Goal: Information Seeking & Learning: Learn about a topic

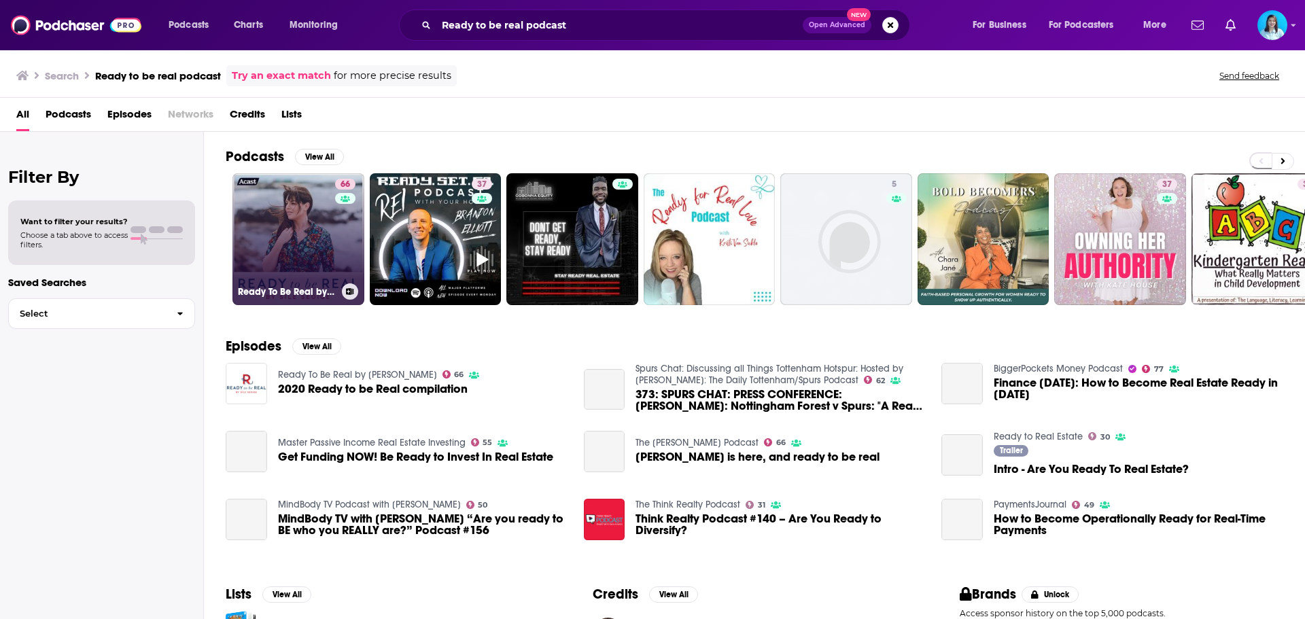
click at [316, 242] on link "66 Ready To Be Real by Síle Seoige" at bounding box center [298, 239] width 132 height 132
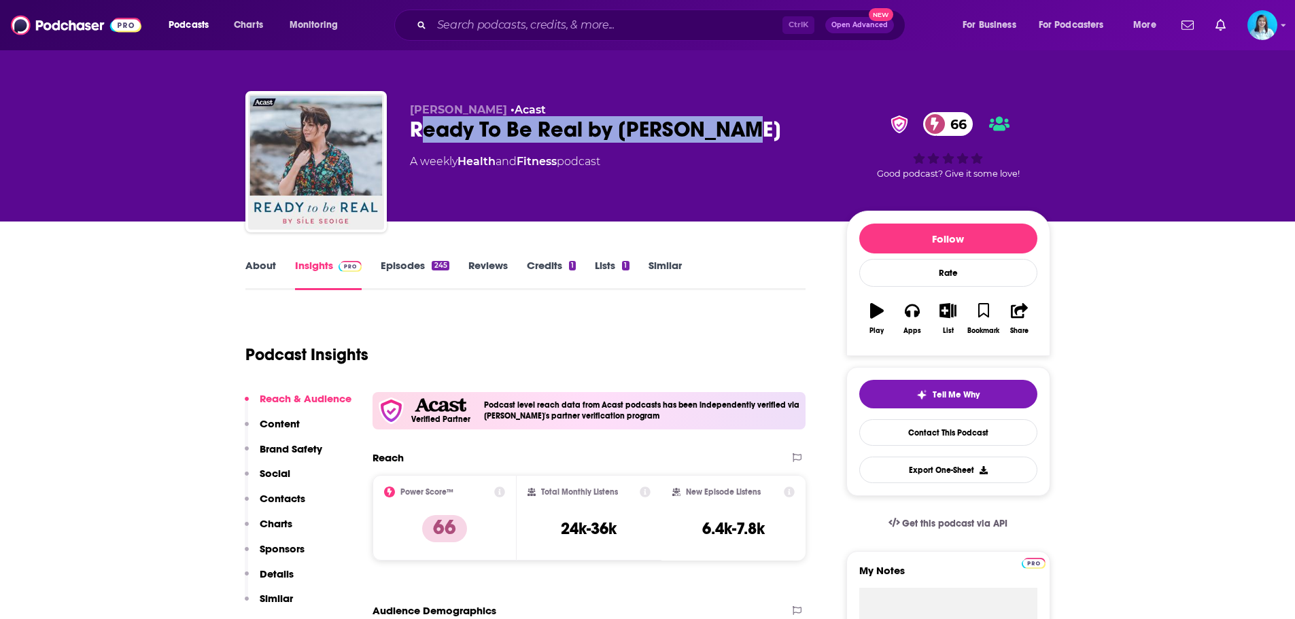
drag, startPoint x: 752, startPoint y: 133, endPoint x: 523, endPoint y: 114, distance: 229.8
click at [422, 125] on div "Ready To Be Real by Síle Seoige 66" at bounding box center [617, 129] width 415 height 27
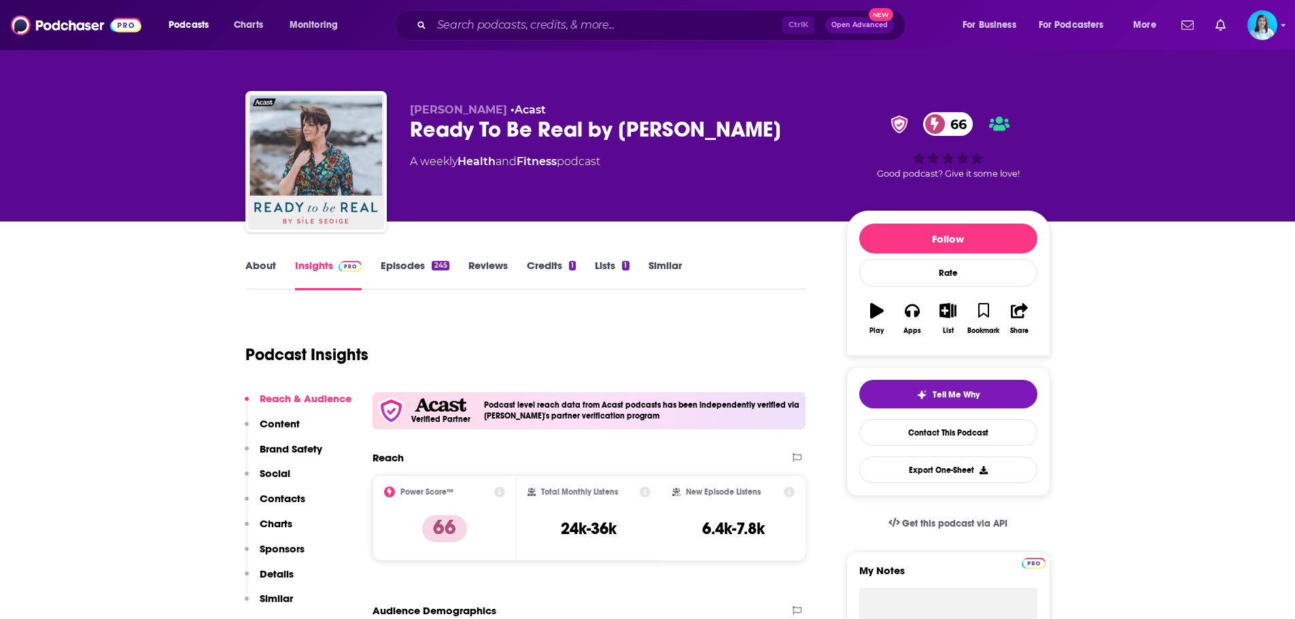
click at [717, 148] on div "Síle Seoige • Acast Ready To Be Real by Síle Seoige 66 A weekly Health and Fitn…" at bounding box center [617, 157] width 415 height 109
drag, startPoint x: 732, startPoint y: 130, endPoint x: 619, endPoint y: 121, distance: 113.2
click at [619, 121] on div "Ready To Be Real by Síle Seoige 66" at bounding box center [617, 129] width 415 height 27
copy h2 "Síle Seoige"
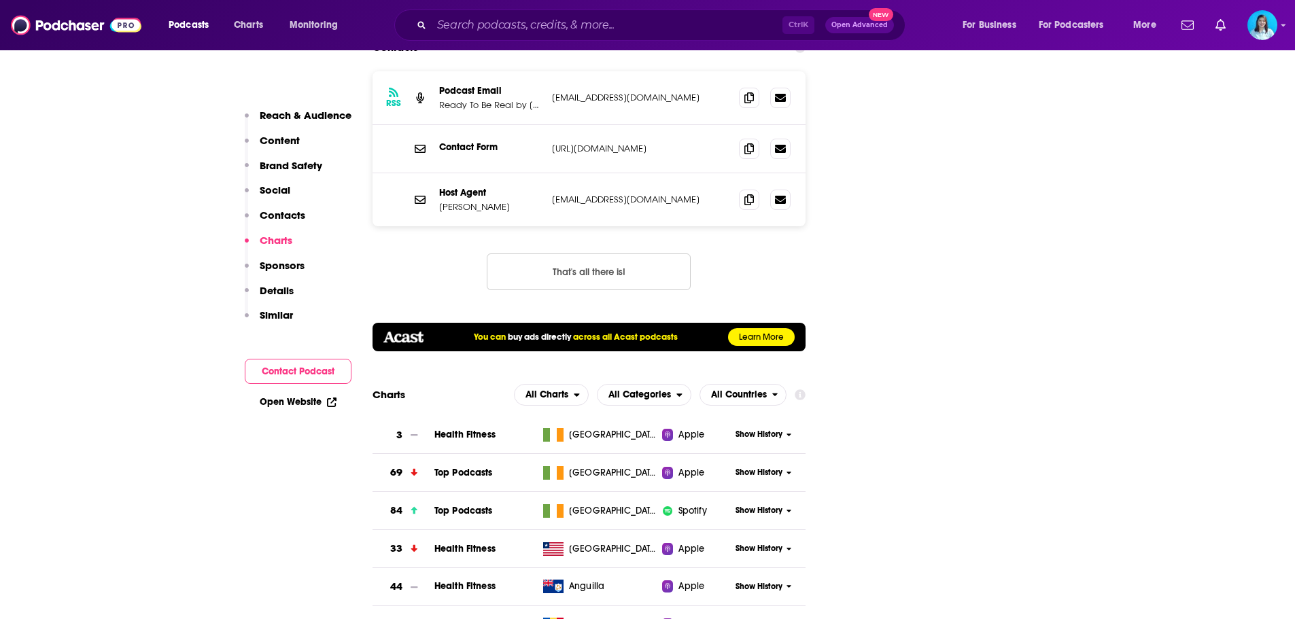
scroll to position [1903, 0]
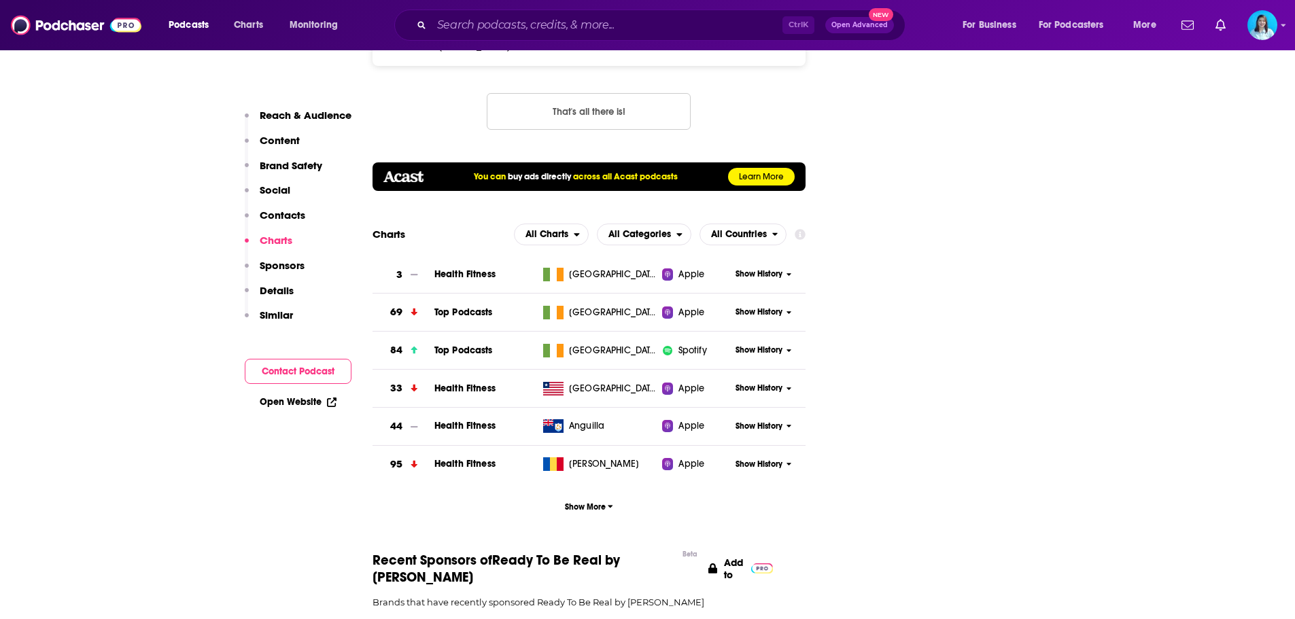
click at [311, 366] on button "Contact Podcast" at bounding box center [298, 371] width 107 height 25
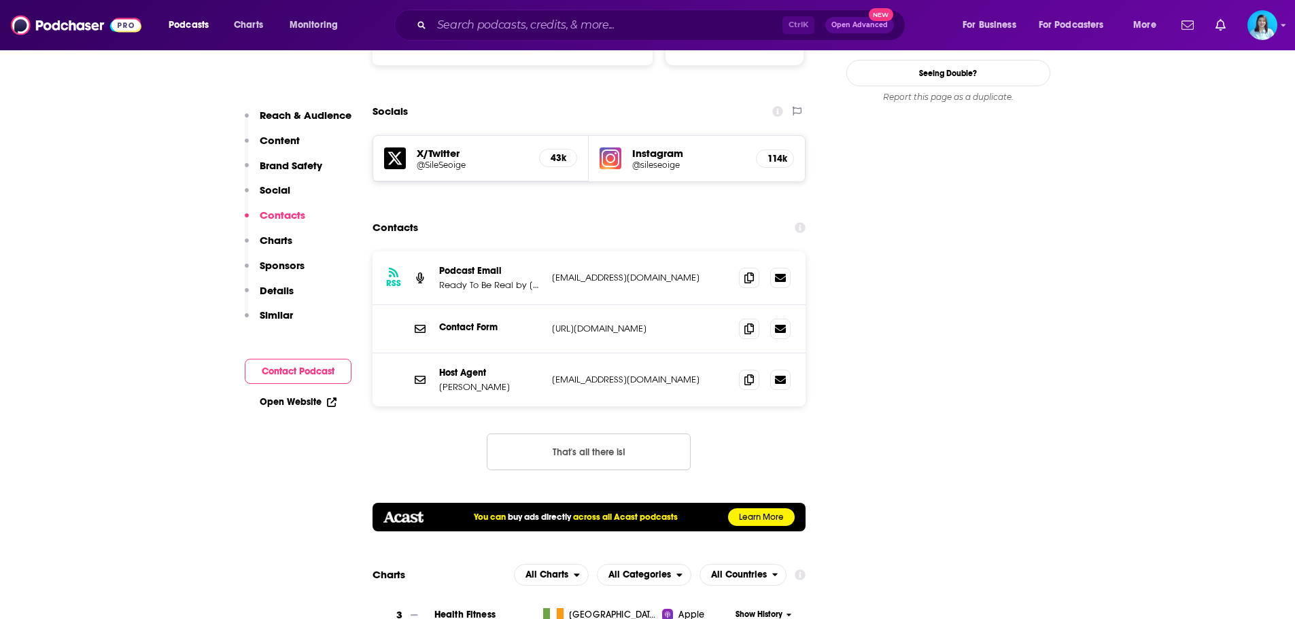
scroll to position [1535, 0]
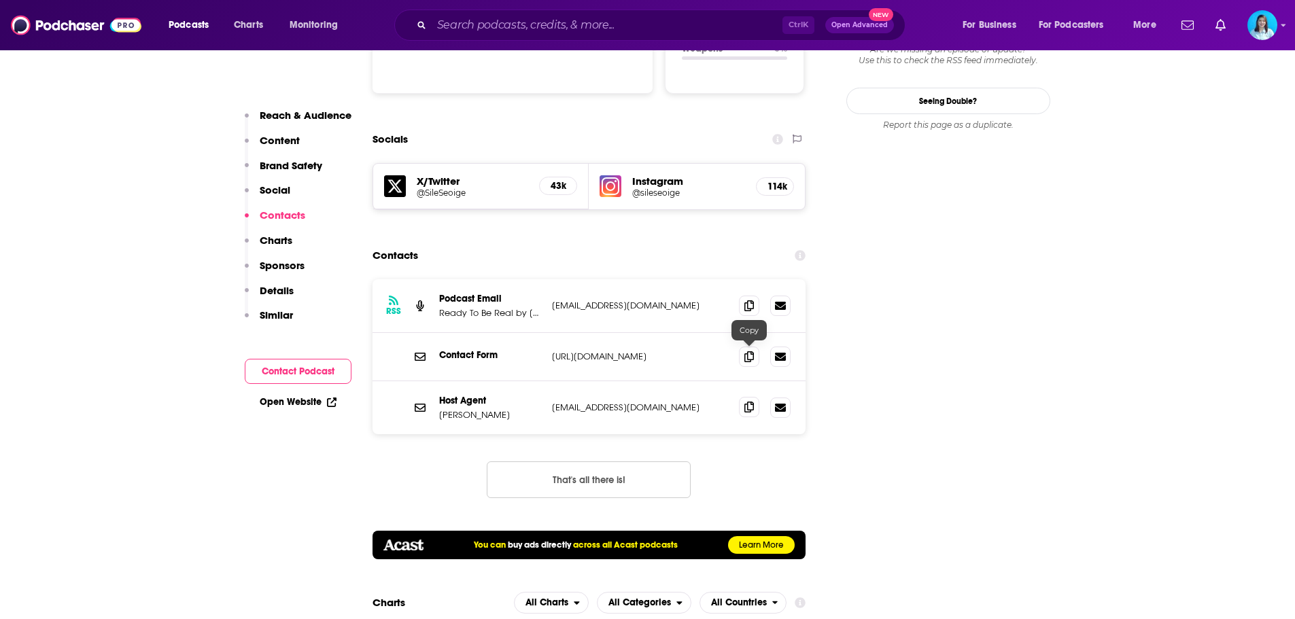
click at [750, 402] on icon at bounding box center [749, 407] width 10 height 11
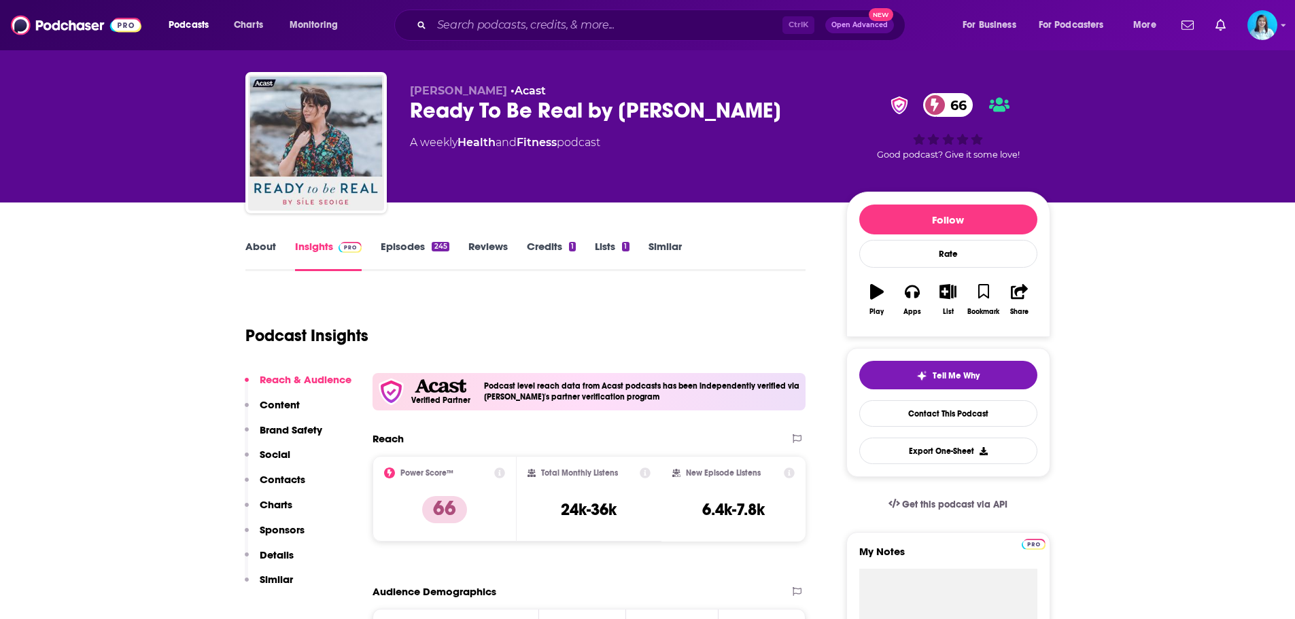
scroll to position [0, 0]
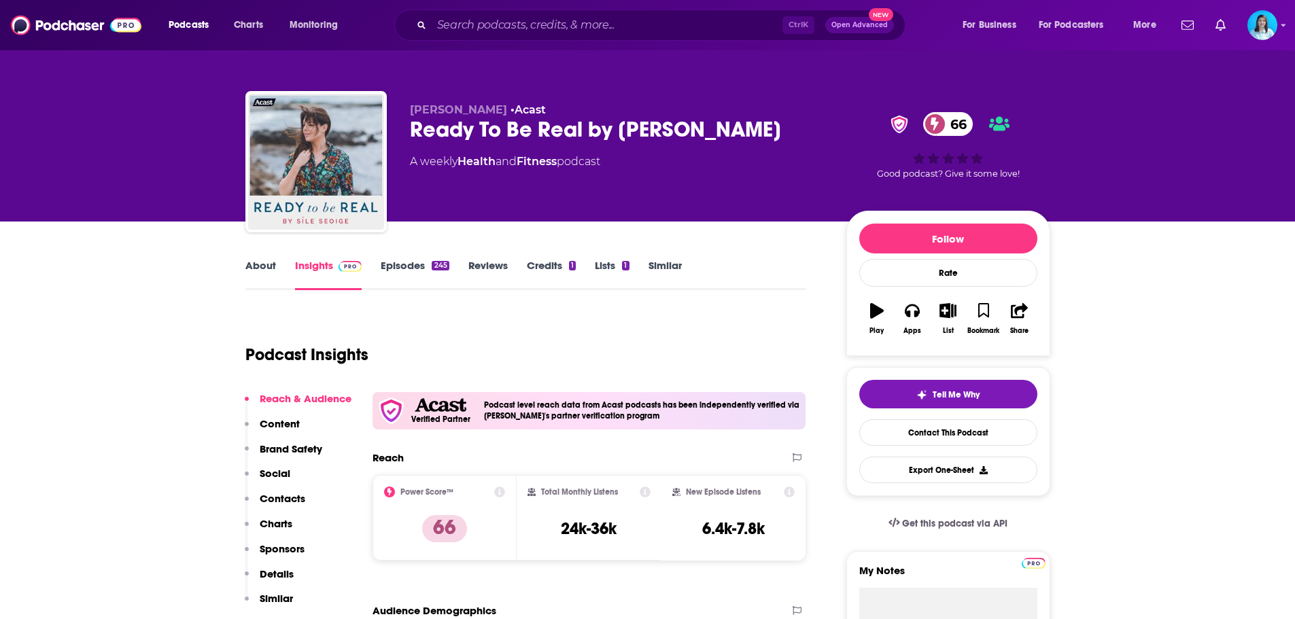
click at [259, 264] on link "About" at bounding box center [260, 274] width 31 height 31
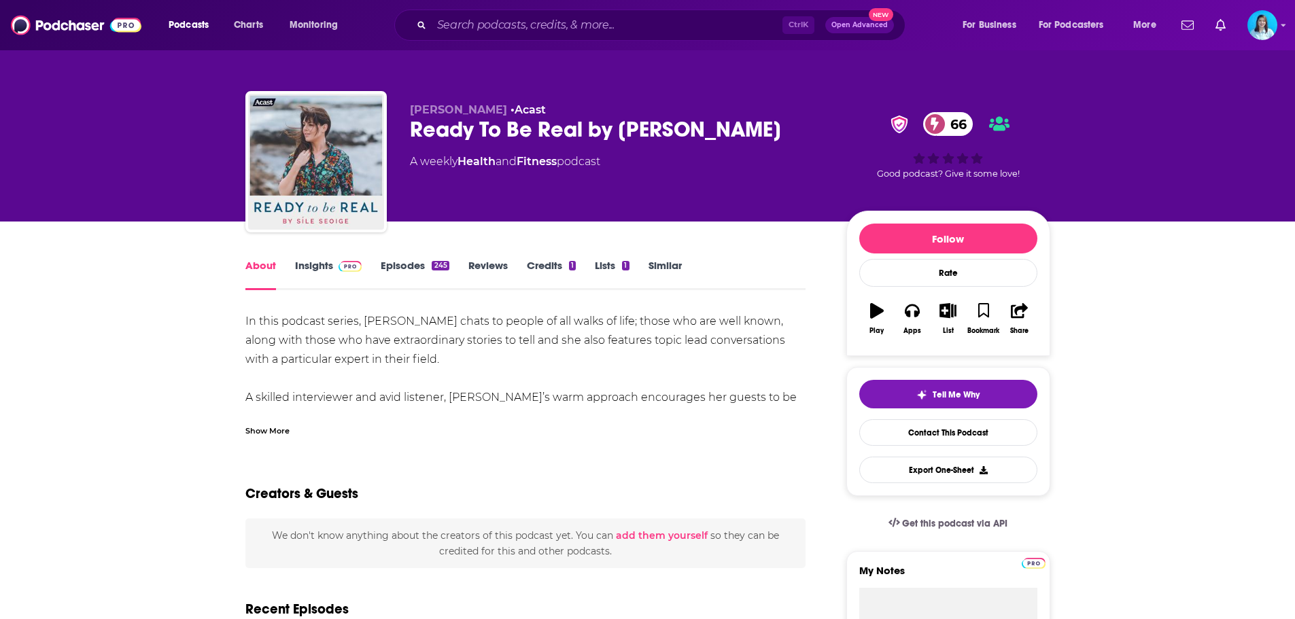
click at [290, 334] on div "In this podcast series, Síle Seoige chats to people of all walks of life; those…" at bounding box center [525, 426] width 561 height 228
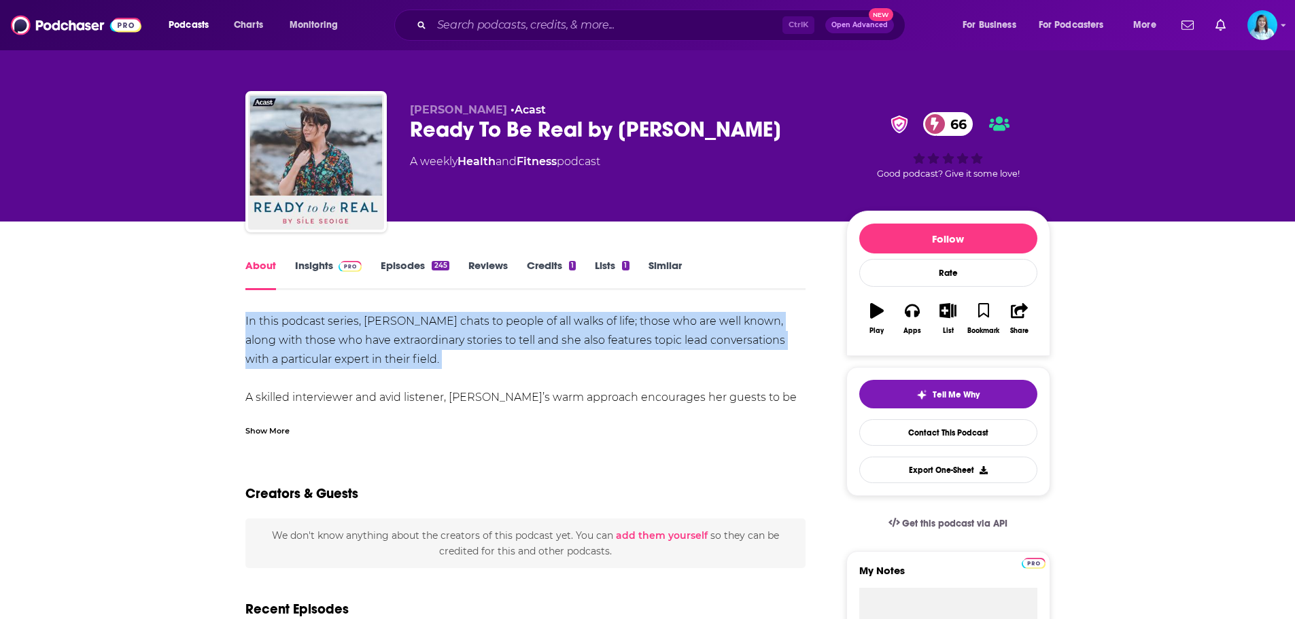
click at [290, 334] on div "In this podcast series, Síle Seoige chats to people of all walks of life; those…" at bounding box center [525, 426] width 561 height 228
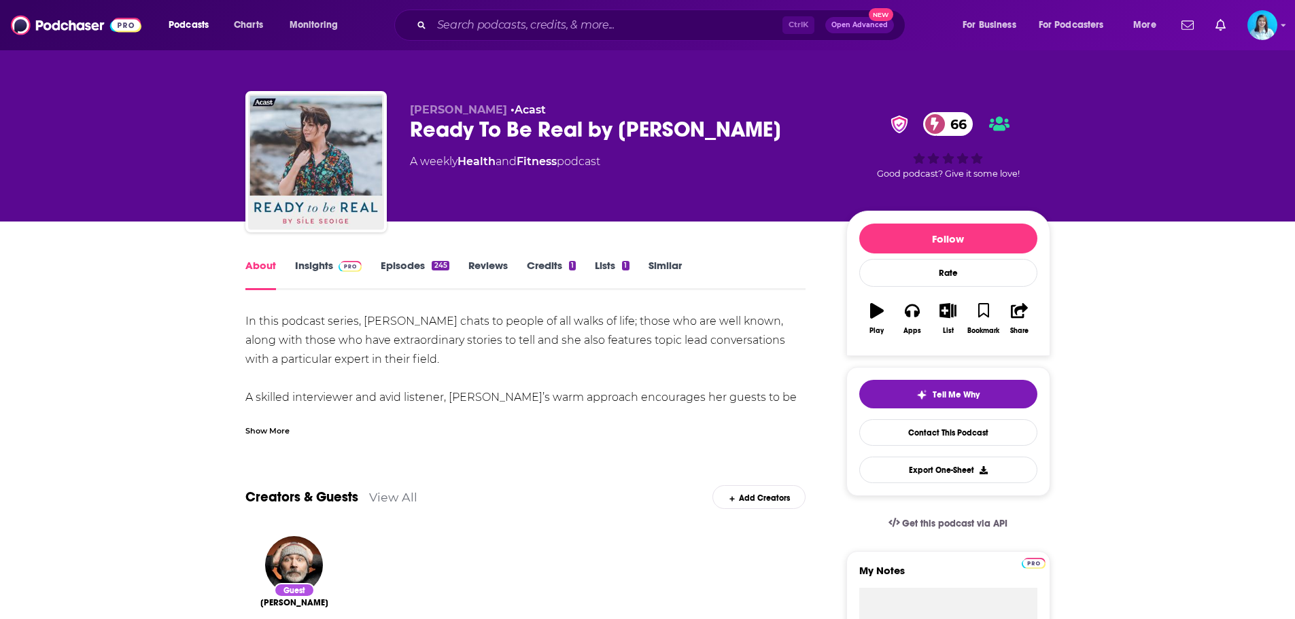
click at [256, 425] on div "Show More" at bounding box center [267, 429] width 44 height 13
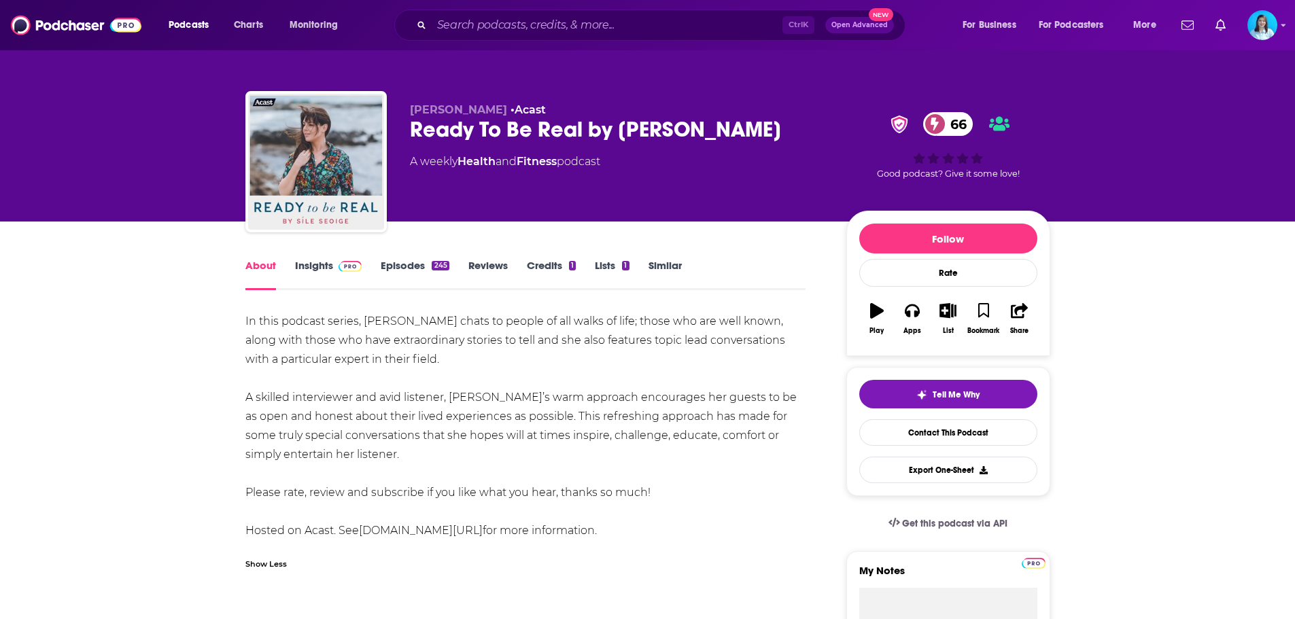
drag, startPoint x: 241, startPoint y: 317, endPoint x: 667, endPoint y: 498, distance: 463.5
copy div "In this podcast series, Síle Seoige chats to people of all walks of life; those…"
click at [329, 266] on link "Insights" at bounding box center [328, 274] width 67 height 31
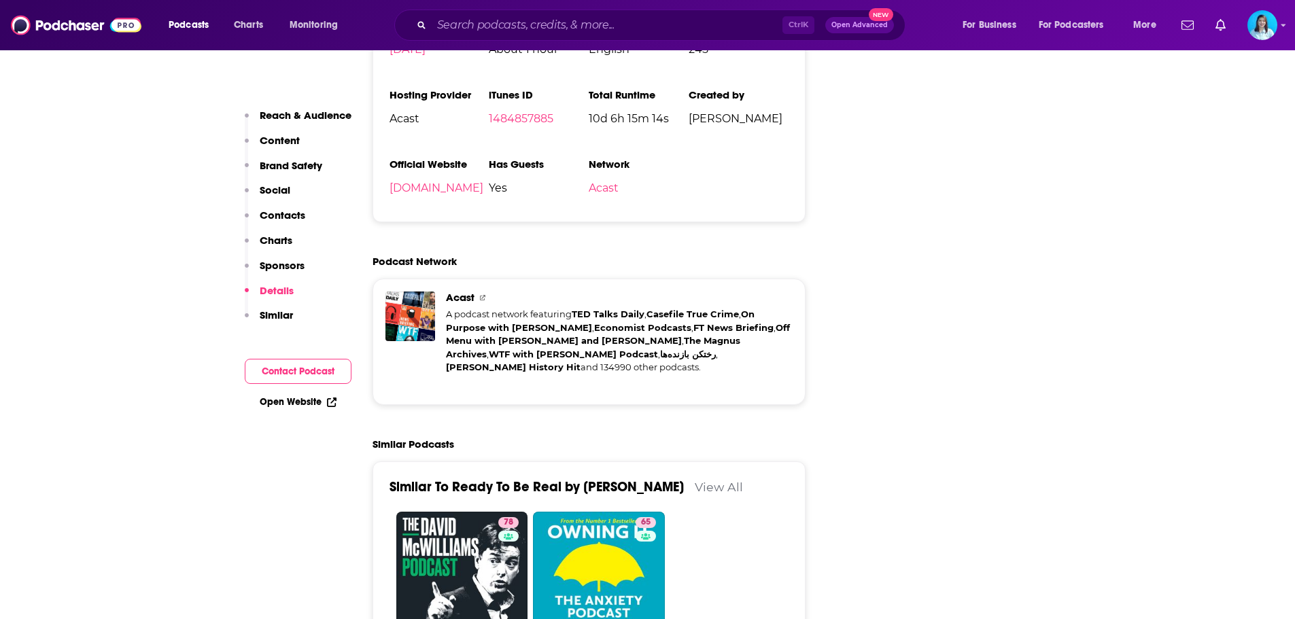
scroll to position [3058, 0]
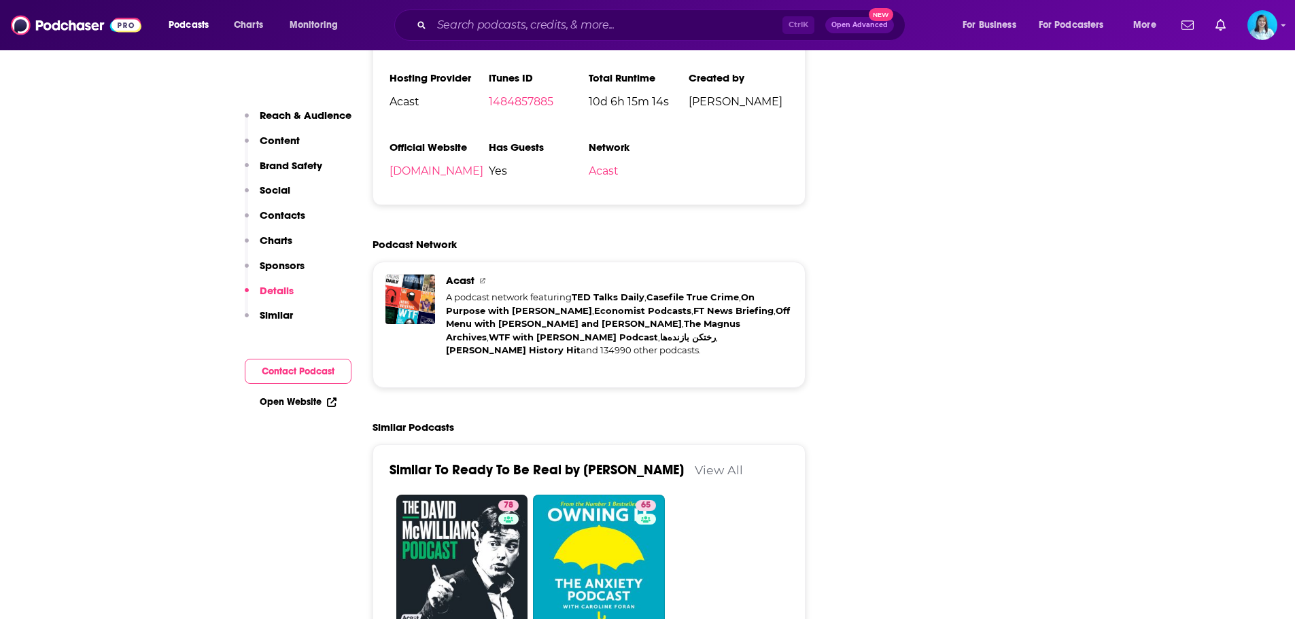
click at [263, 189] on p "Social" at bounding box center [275, 190] width 31 height 13
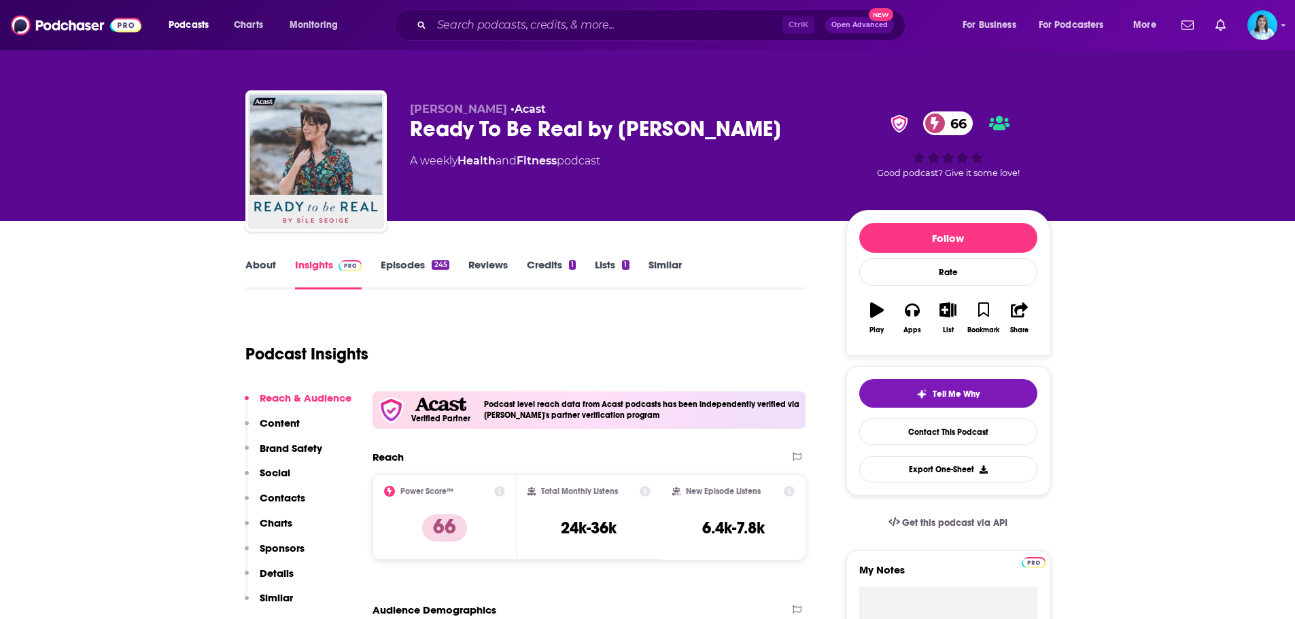
scroll to position [0, 0]
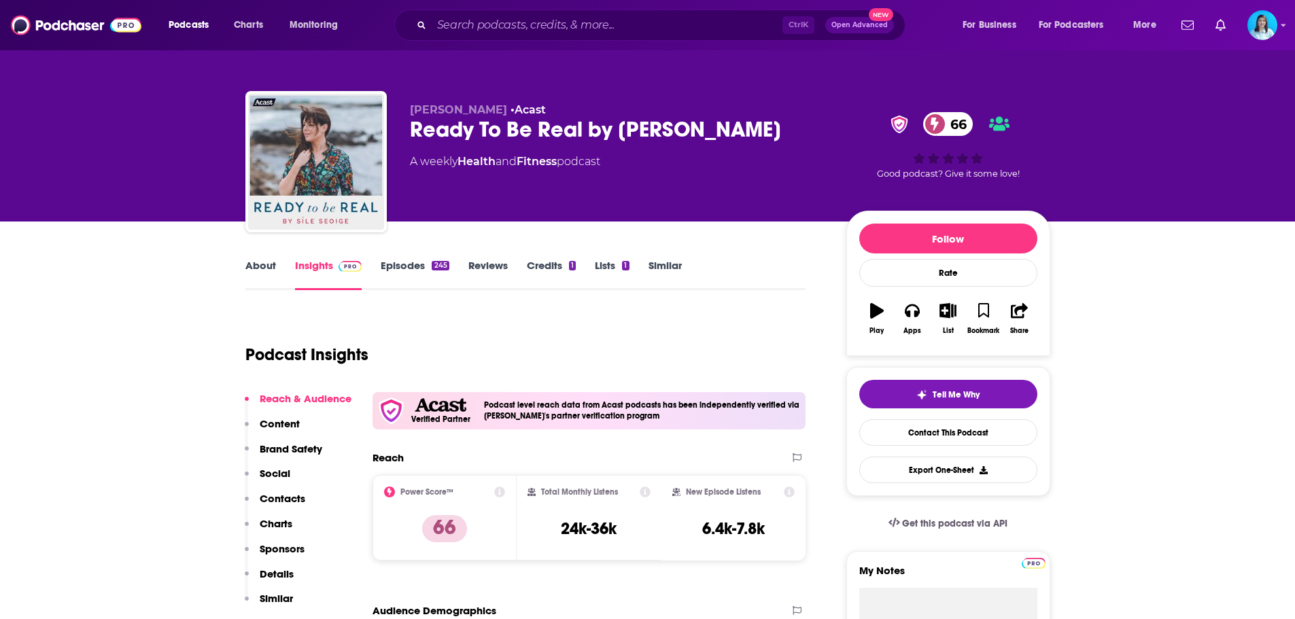
click at [252, 270] on link "About" at bounding box center [260, 274] width 31 height 31
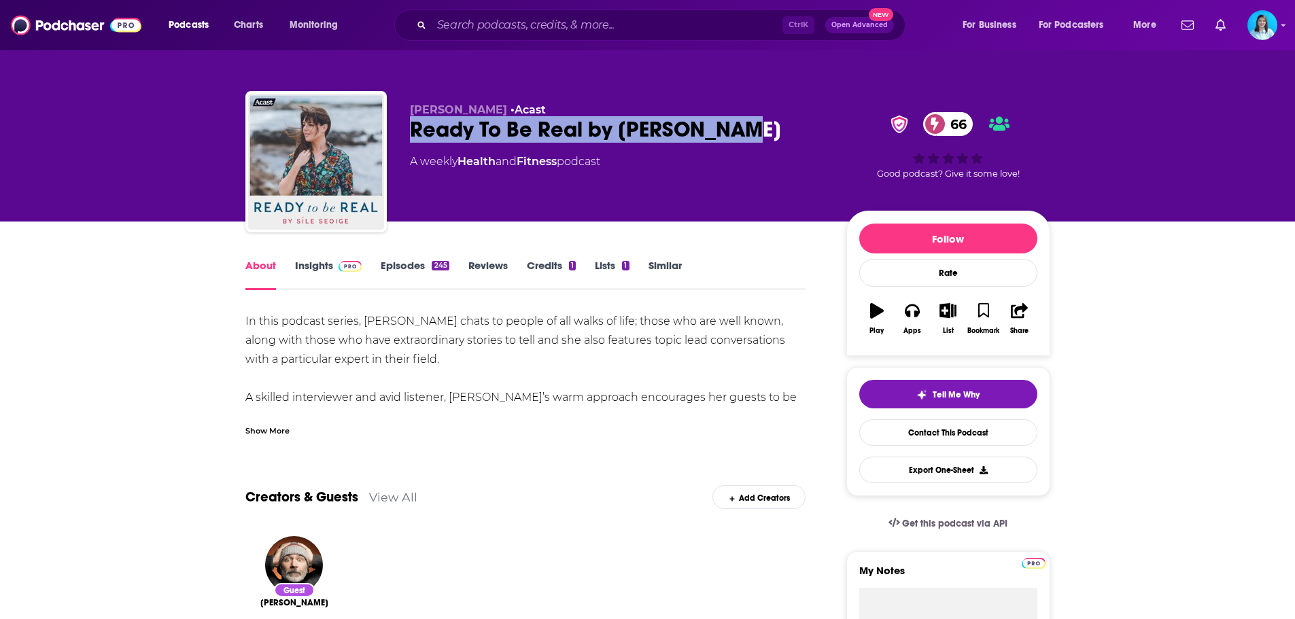
drag, startPoint x: 729, startPoint y: 130, endPoint x: 504, endPoint y: 56, distance: 236.2
click at [410, 128] on div "Ready To Be Real by Síle Seoige 66" at bounding box center [617, 129] width 415 height 27
copy h1 "Ready To Be Real by Síle Seoige"
click at [423, 266] on link "Episodes 245" at bounding box center [415, 274] width 68 height 31
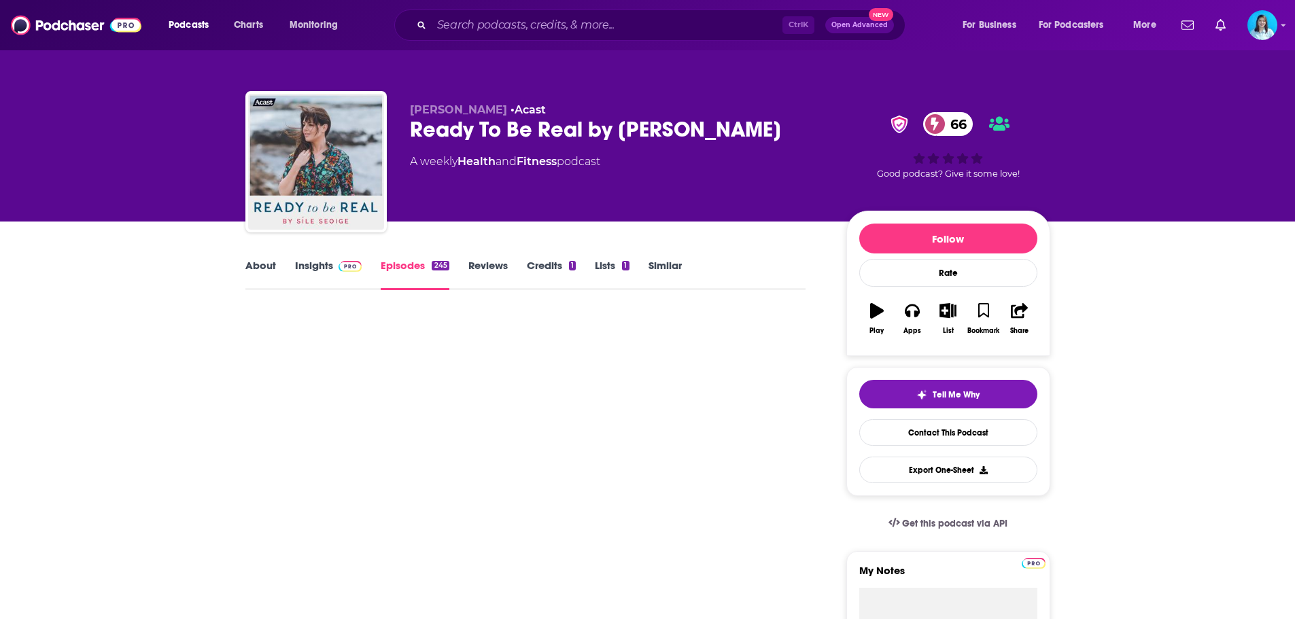
click at [500, 260] on link "Reviews" at bounding box center [487, 274] width 39 height 31
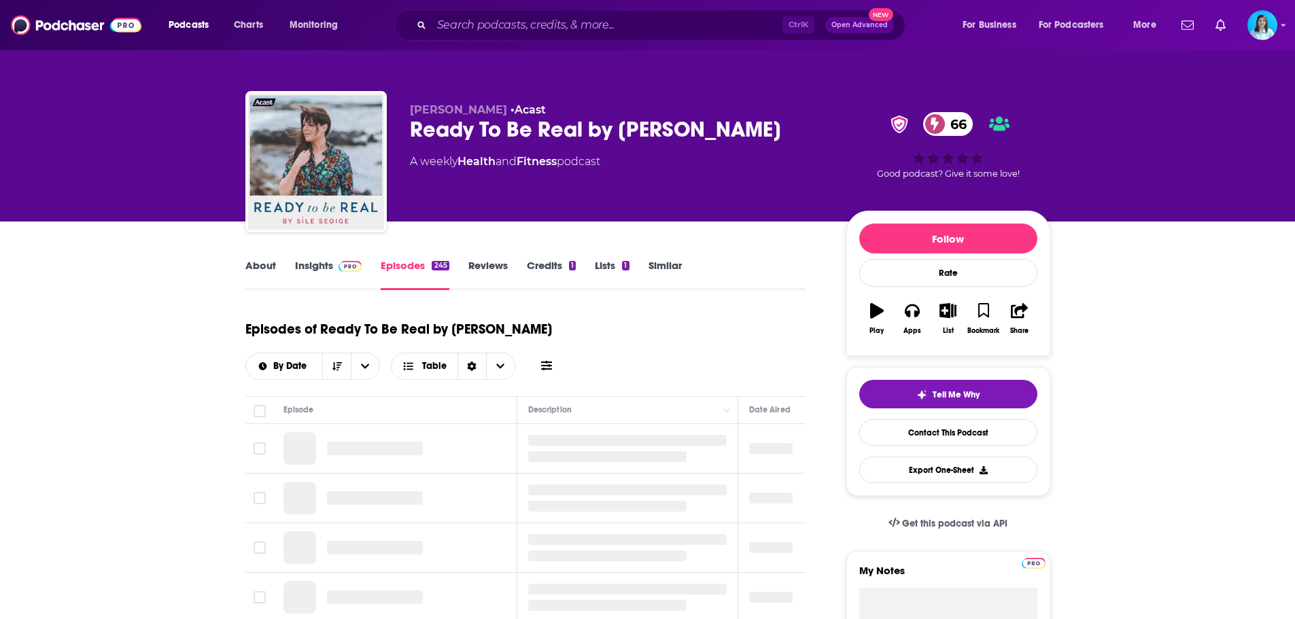
click at [497, 266] on link "Reviews" at bounding box center [487, 274] width 39 height 31
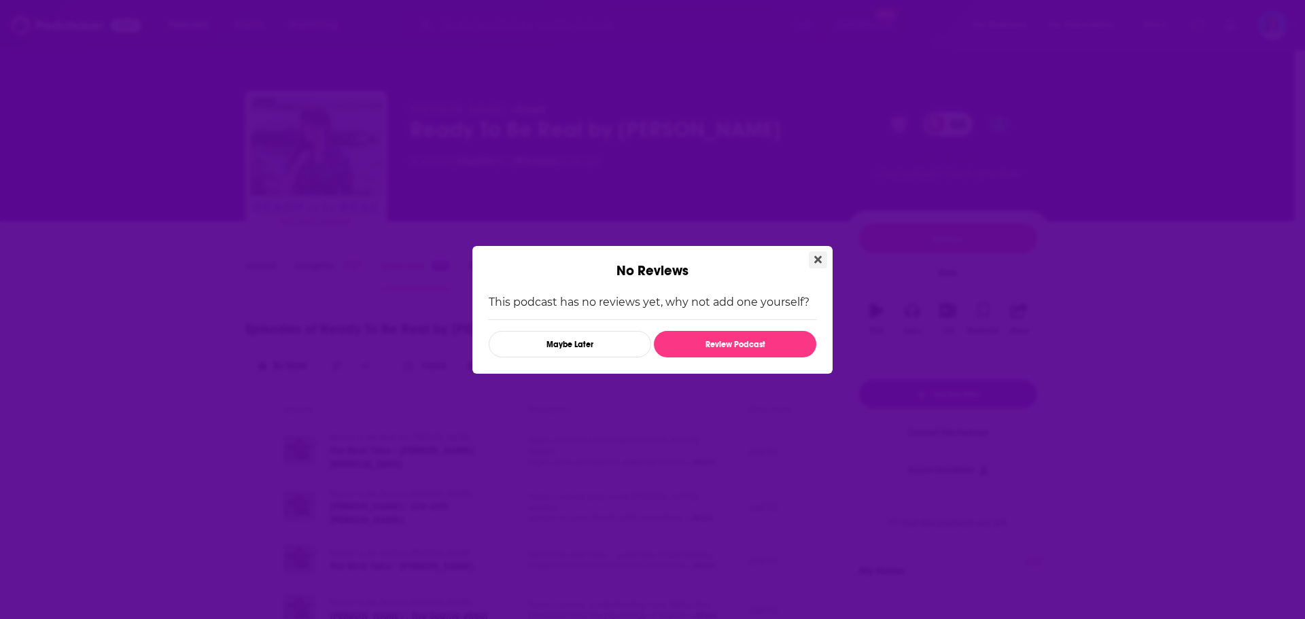
click at [818, 256] on icon "Close" at bounding box center [817, 259] width 7 height 11
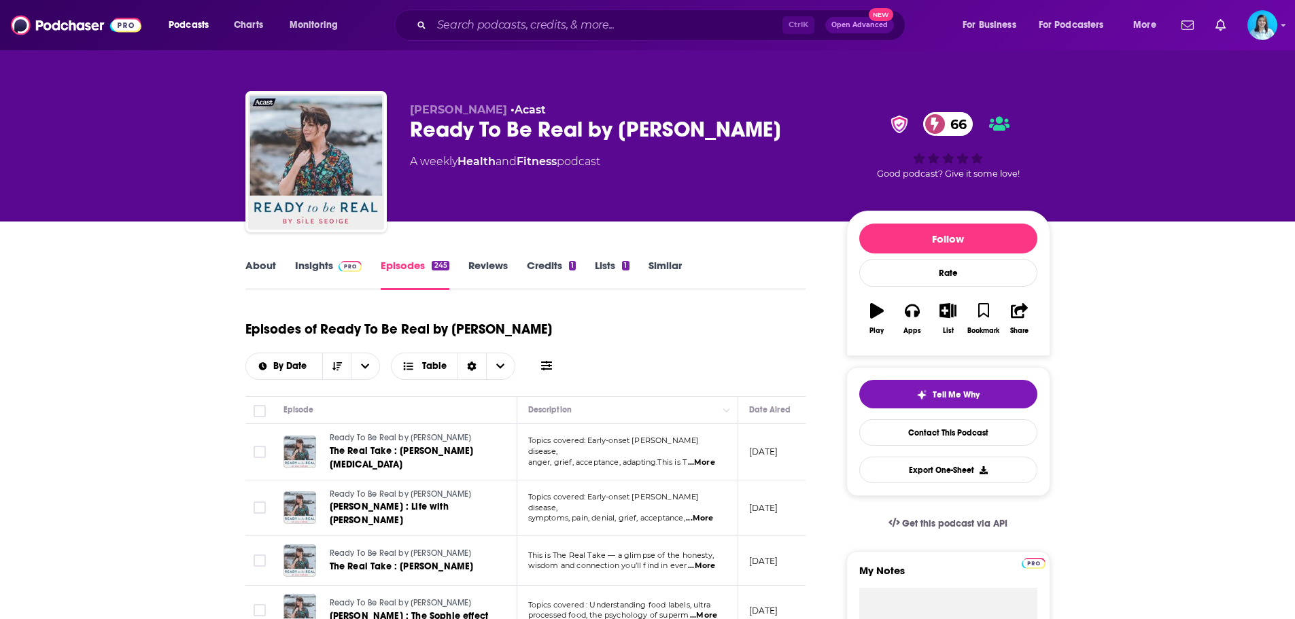
click at [485, 266] on link "Reviews" at bounding box center [487, 274] width 39 height 31
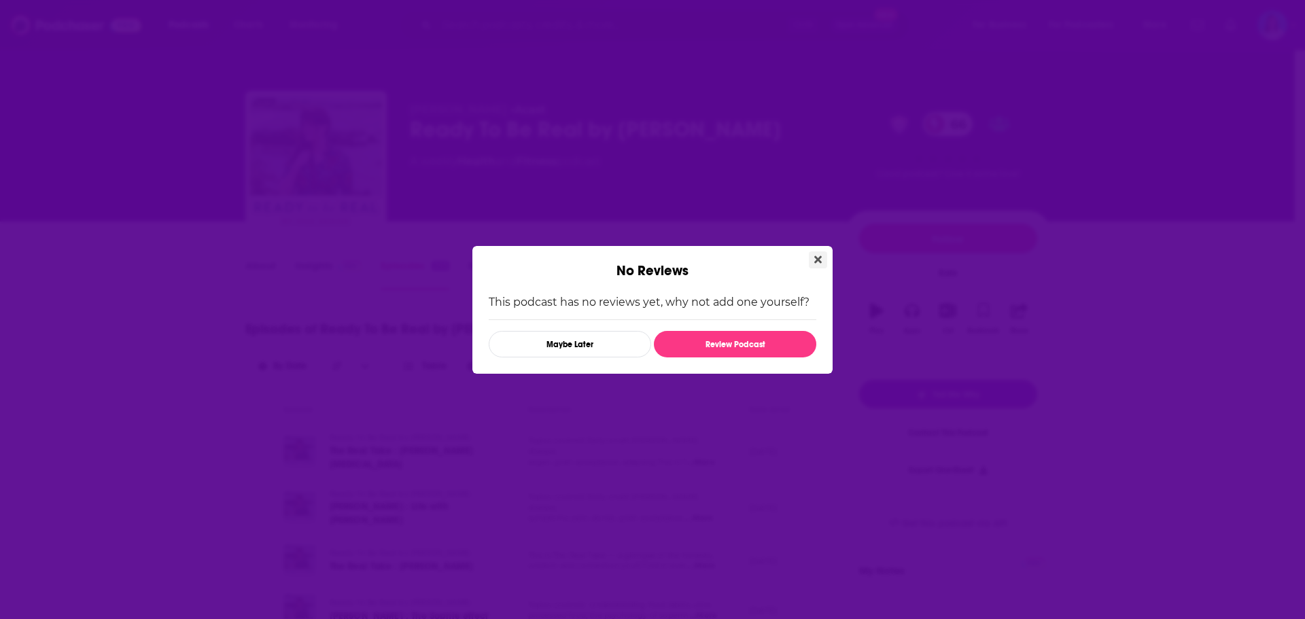
click at [814, 255] on icon "Close" at bounding box center [817, 259] width 7 height 11
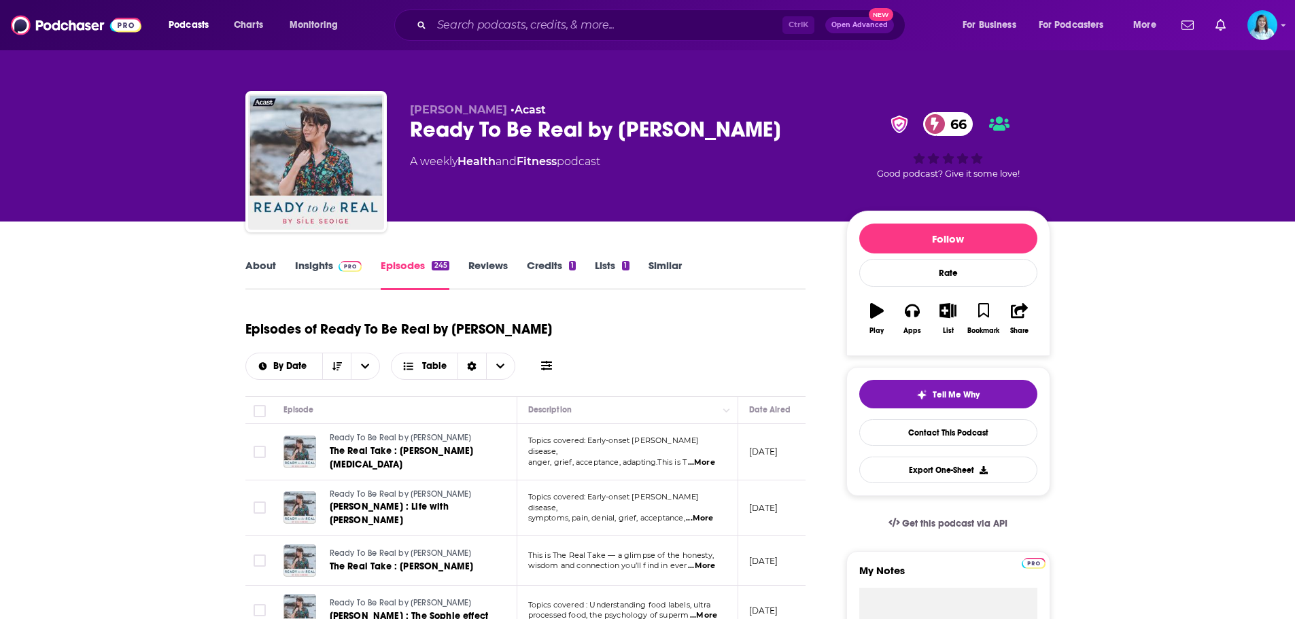
click at [319, 273] on link "Insights" at bounding box center [328, 274] width 67 height 31
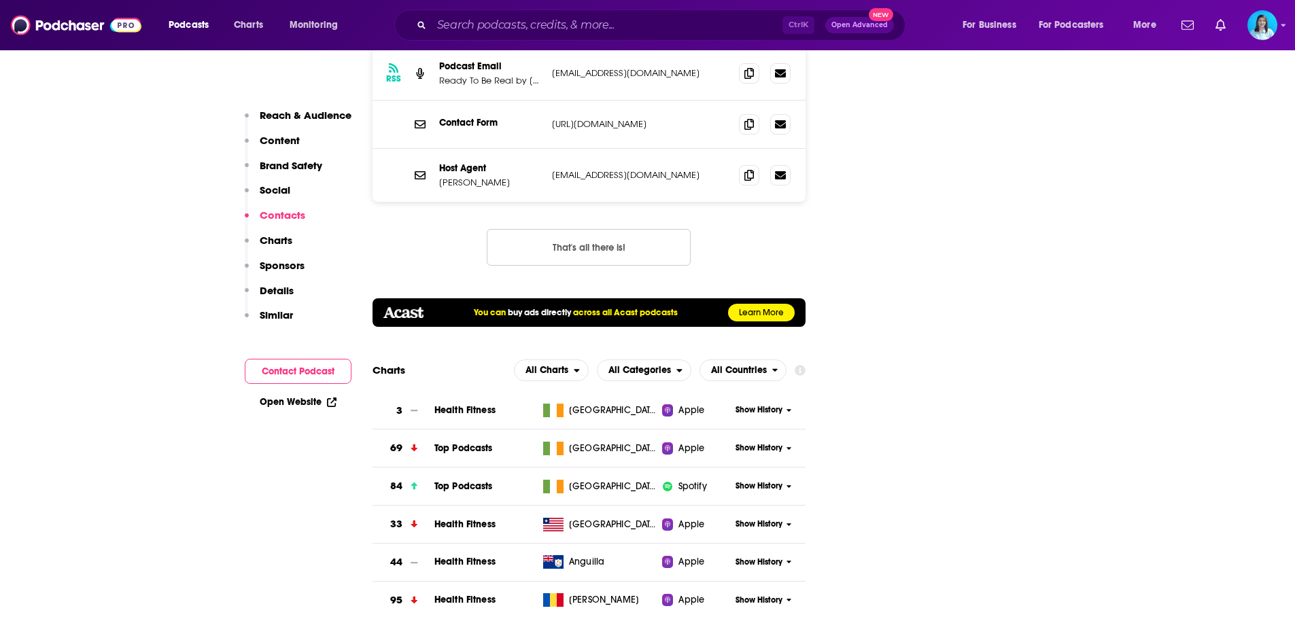
scroll to position [1835, 0]
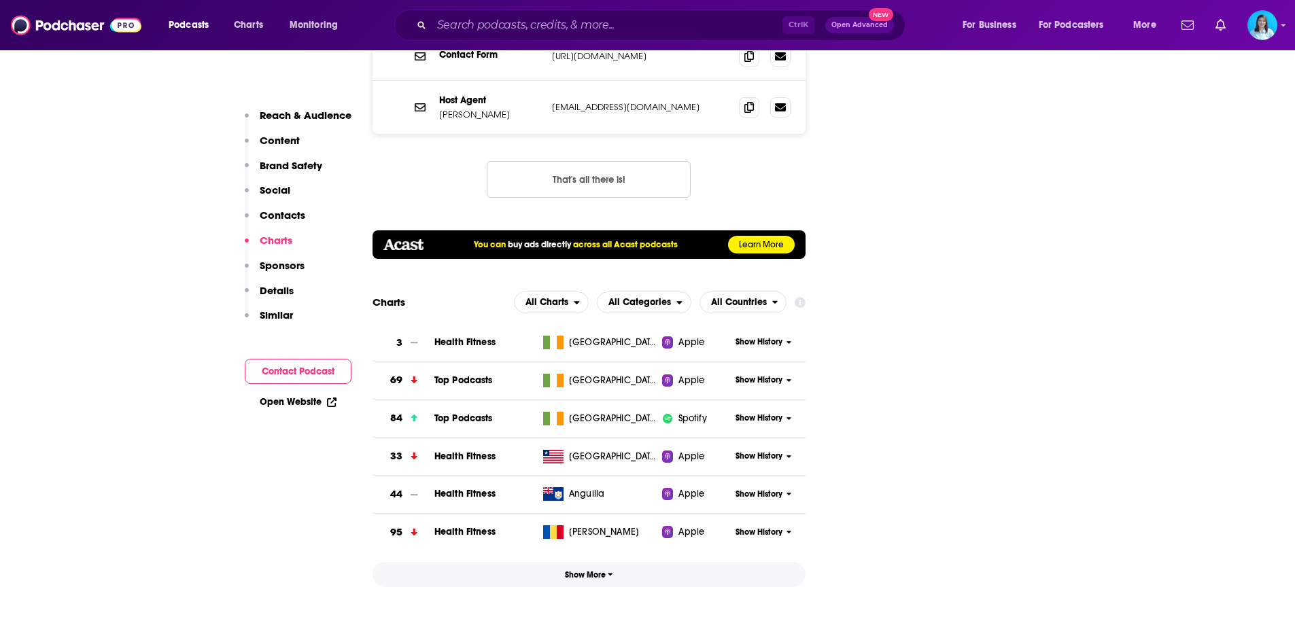
click at [598, 570] on span "Show More" at bounding box center [589, 575] width 48 height 10
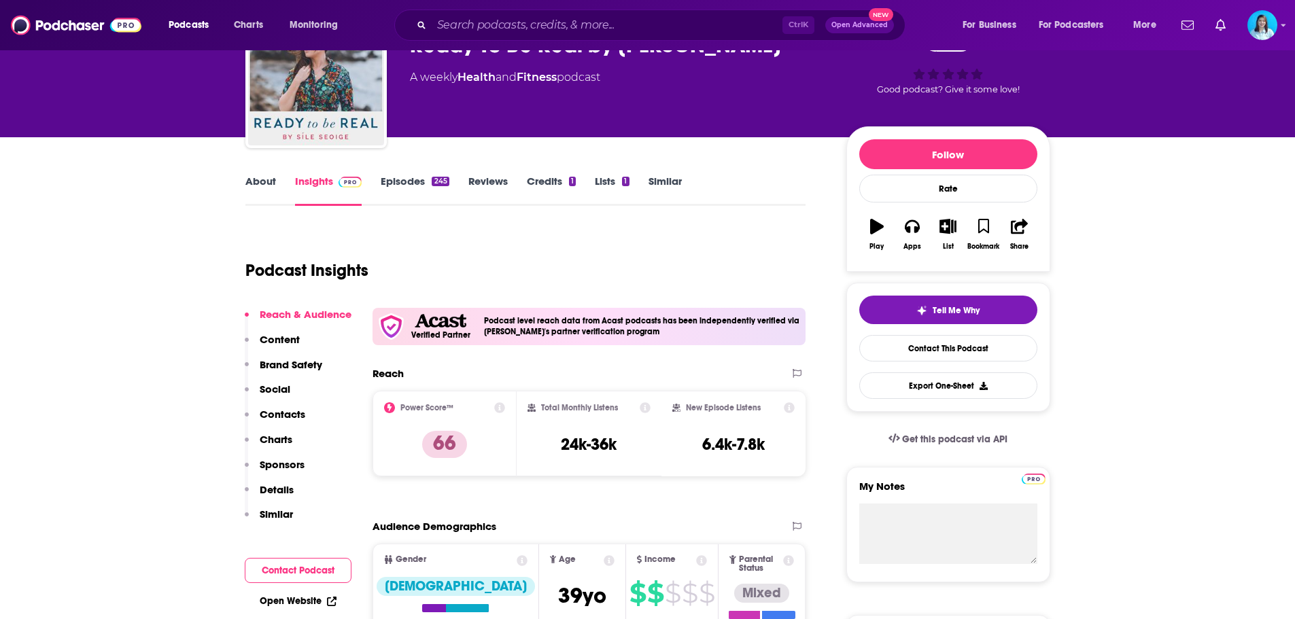
scroll to position [68, 0]
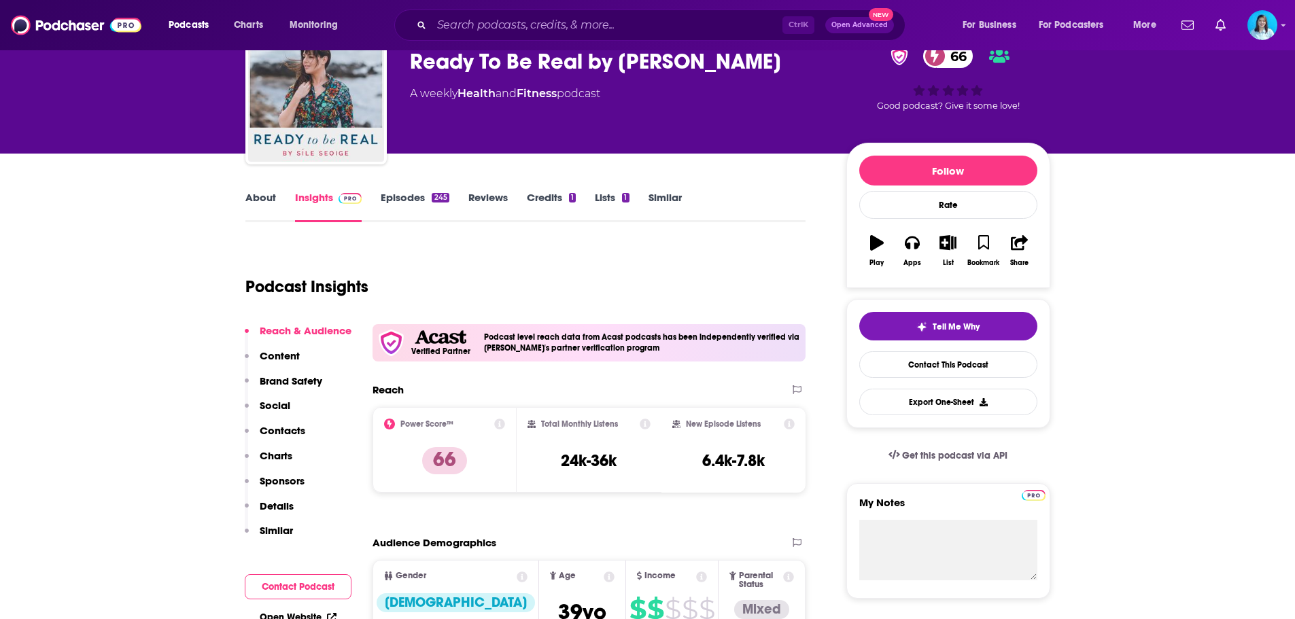
click at [538, 201] on link "Credits 1" at bounding box center [551, 206] width 49 height 31
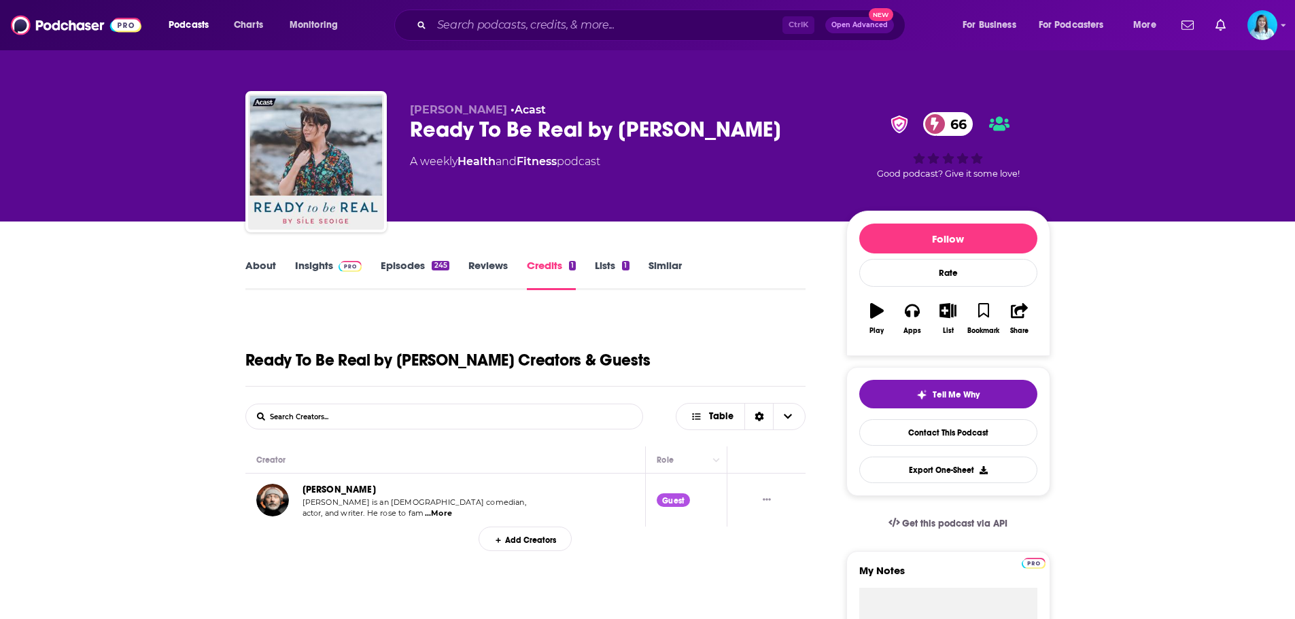
click at [492, 270] on link "Reviews" at bounding box center [487, 274] width 39 height 31
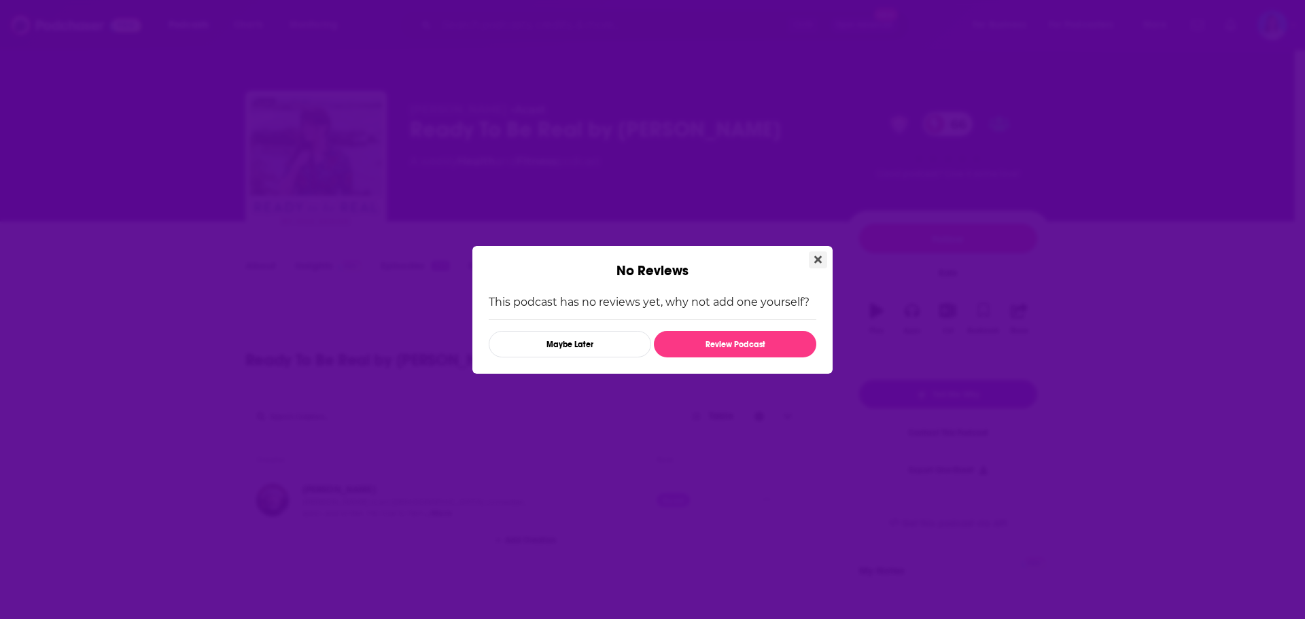
click at [818, 260] on icon "Close" at bounding box center [817, 259] width 7 height 7
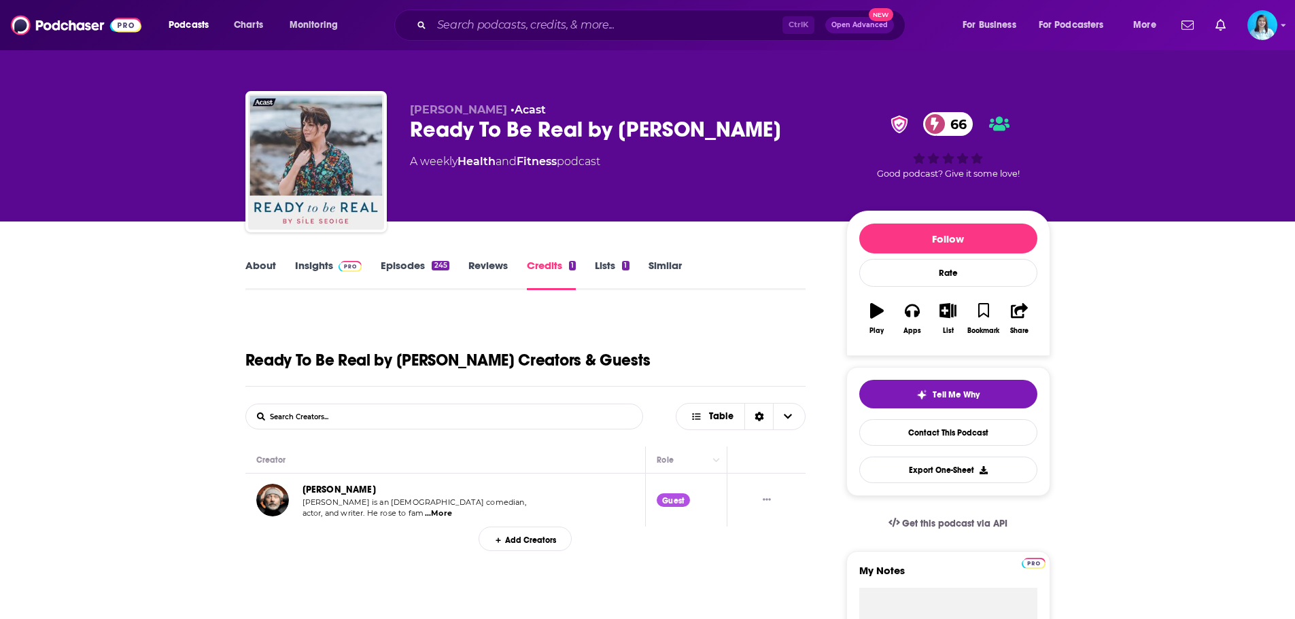
click at [608, 266] on link "Lists 1" at bounding box center [612, 274] width 34 height 31
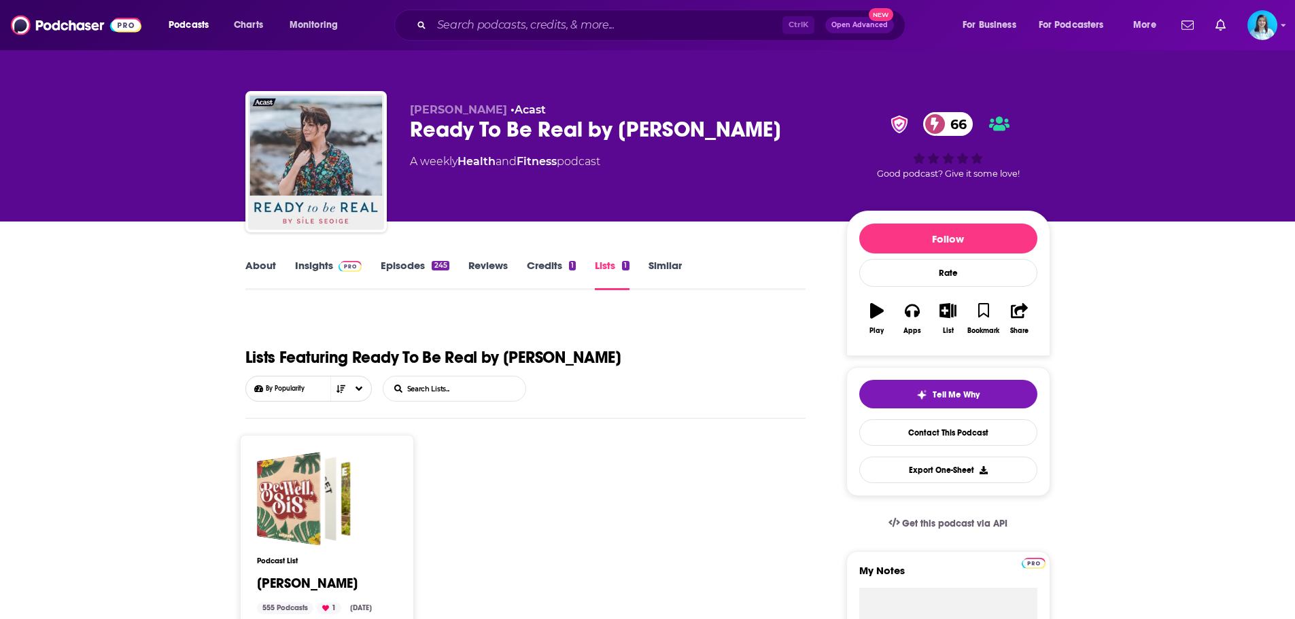
click at [308, 269] on link "Insights" at bounding box center [328, 274] width 67 height 31
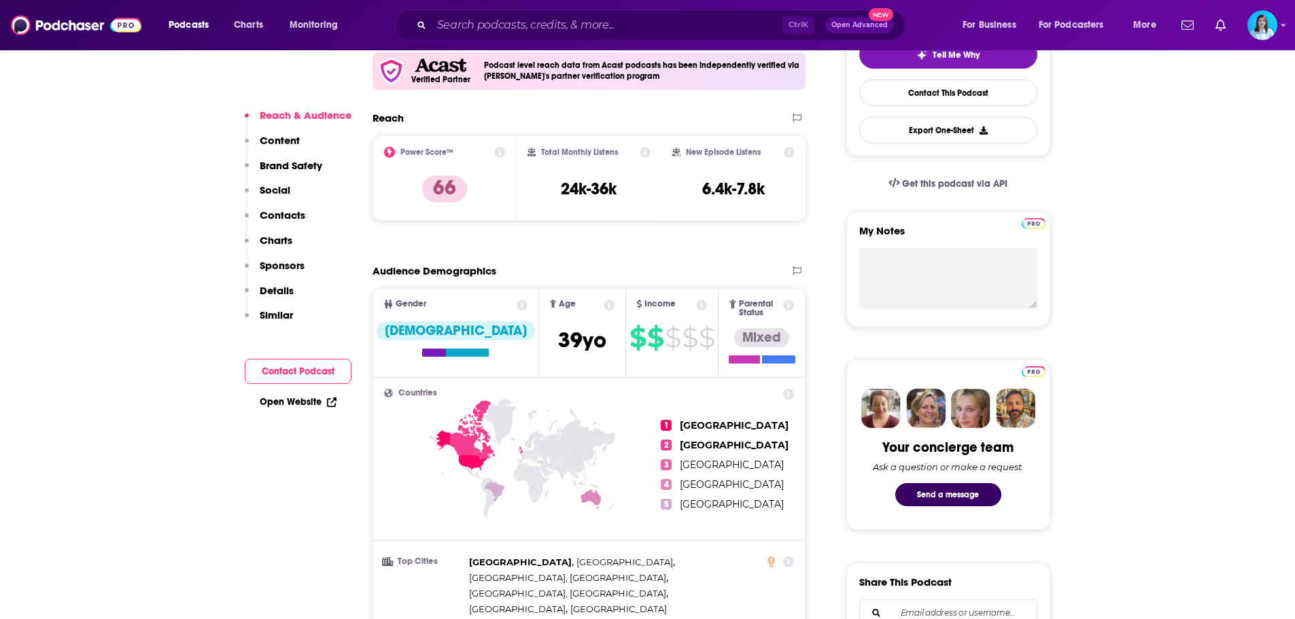
scroll to position [680, 0]
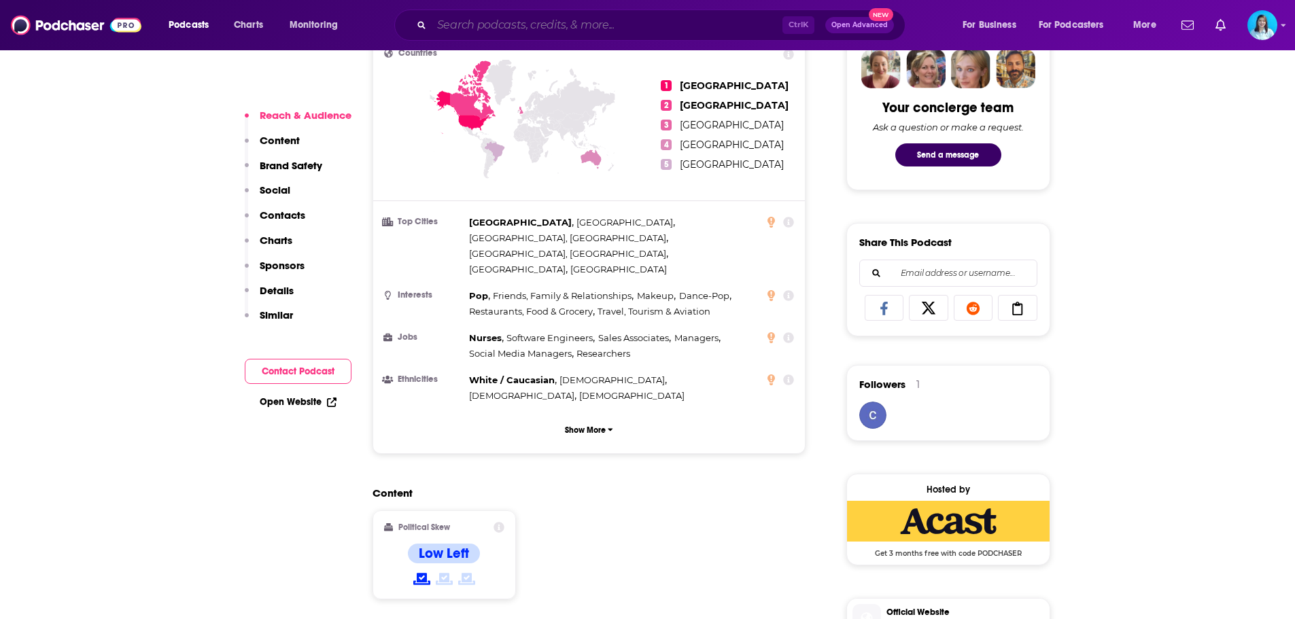
click at [483, 24] on input "Search podcasts, credits, & more..." at bounding box center [607, 25] width 351 height 22
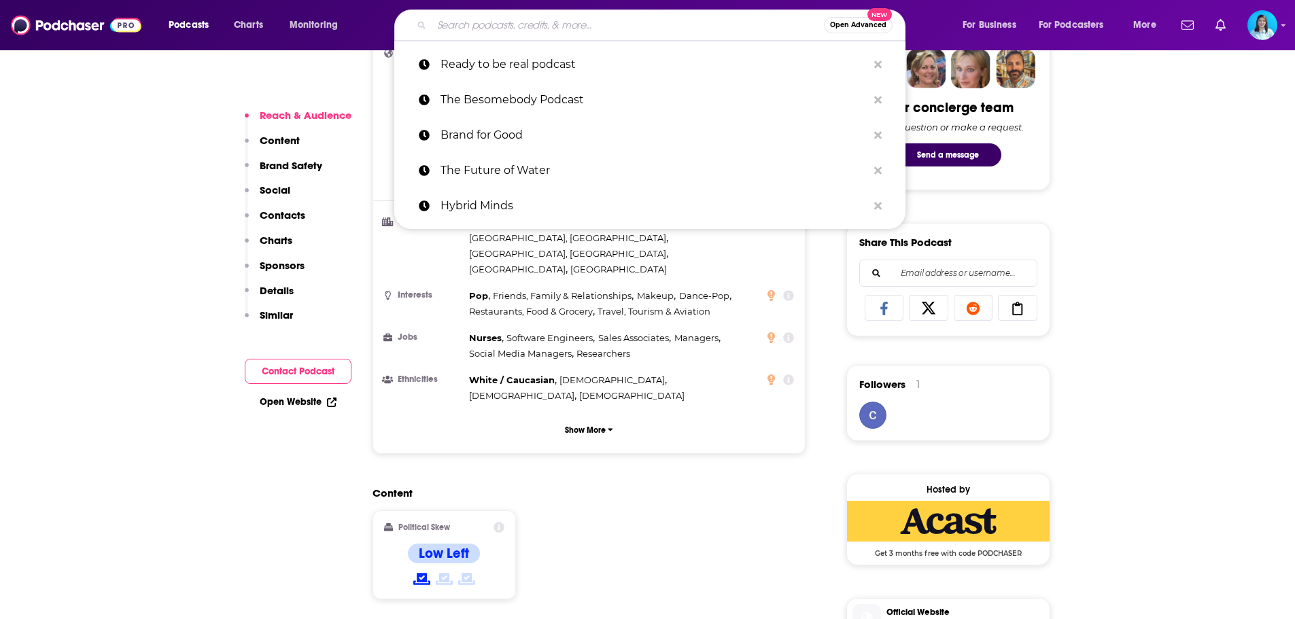
paste input "Talking bollix podcast"
type input "Talking bollix podcast"
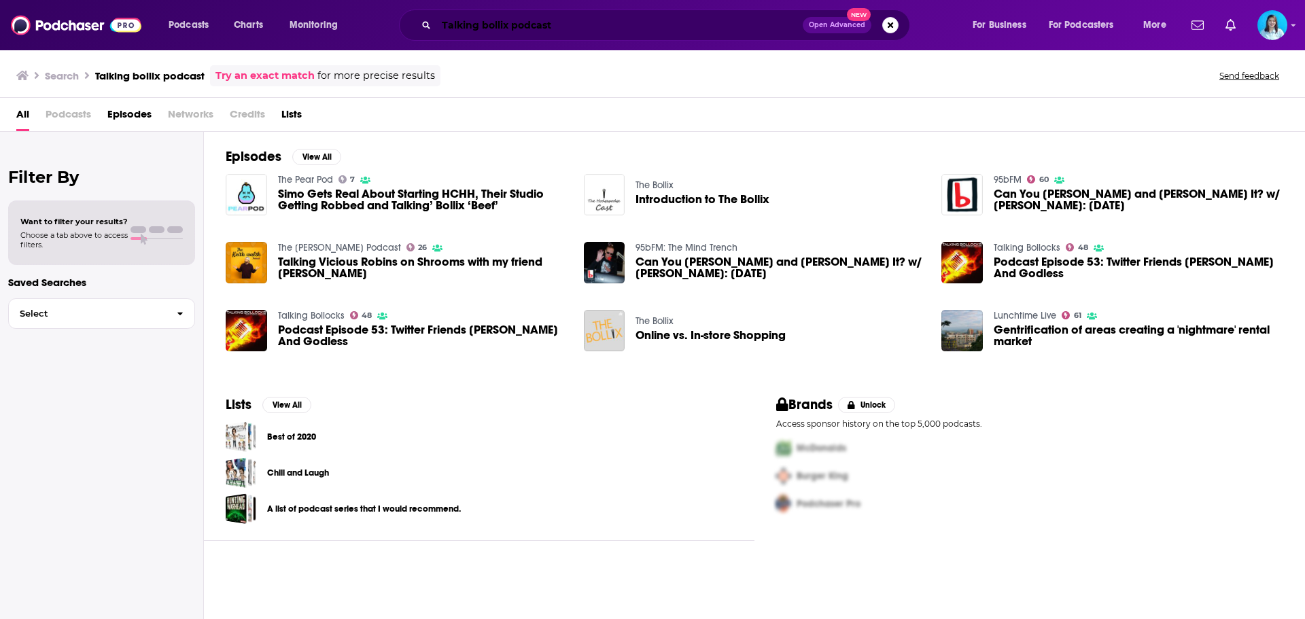
click at [519, 20] on input "Talking bollix podcast" at bounding box center [619, 25] width 366 height 22
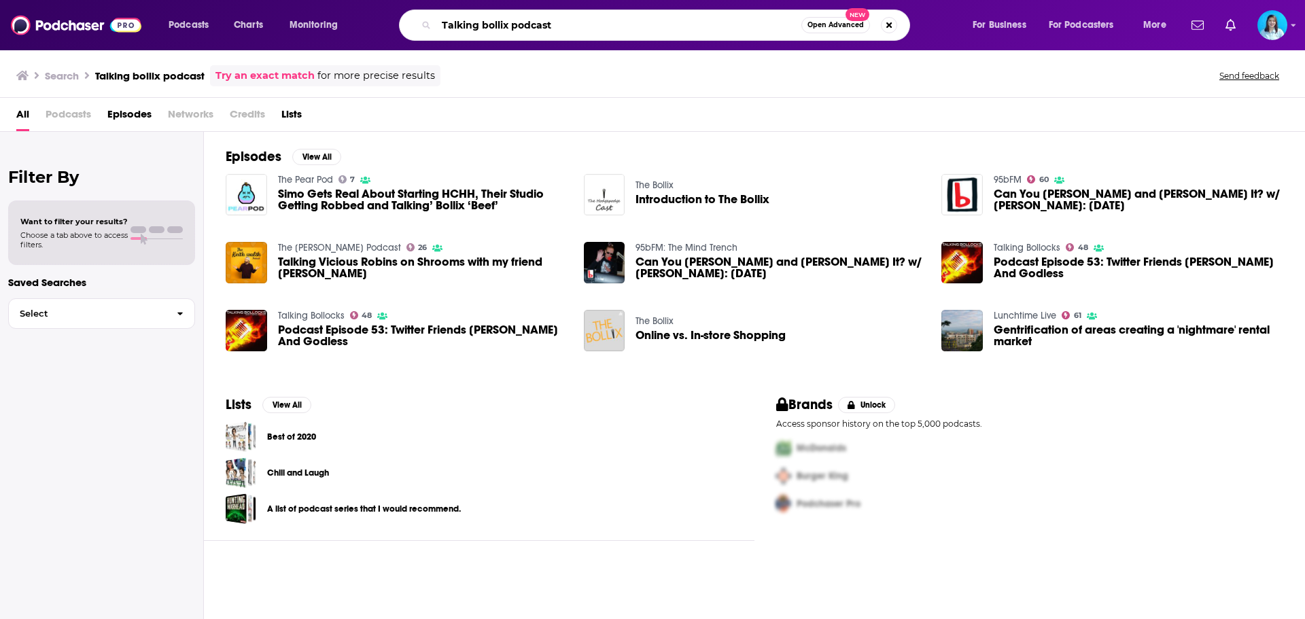
click at [519, 20] on input "Talking bollix podcast" at bounding box center [618, 25] width 365 height 22
paste input "Bollox P"
type input "Talking Bollox Podcast"
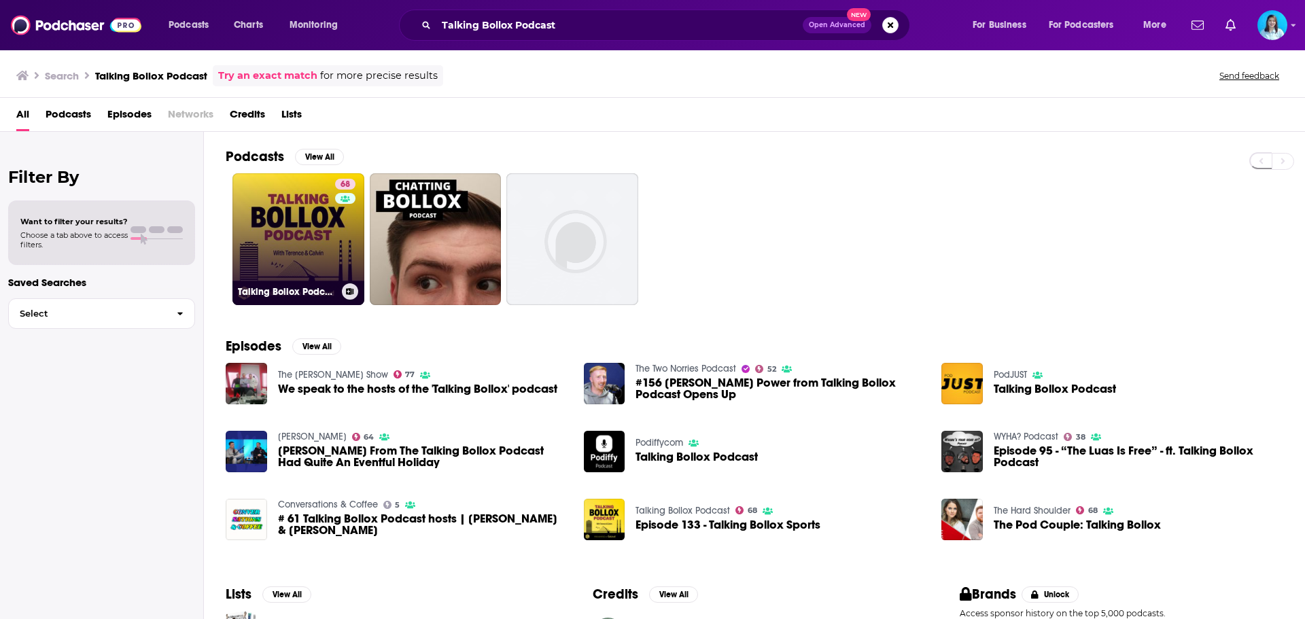
click at [322, 264] on link "68 Talking Bollox Podcast" at bounding box center [298, 239] width 132 height 132
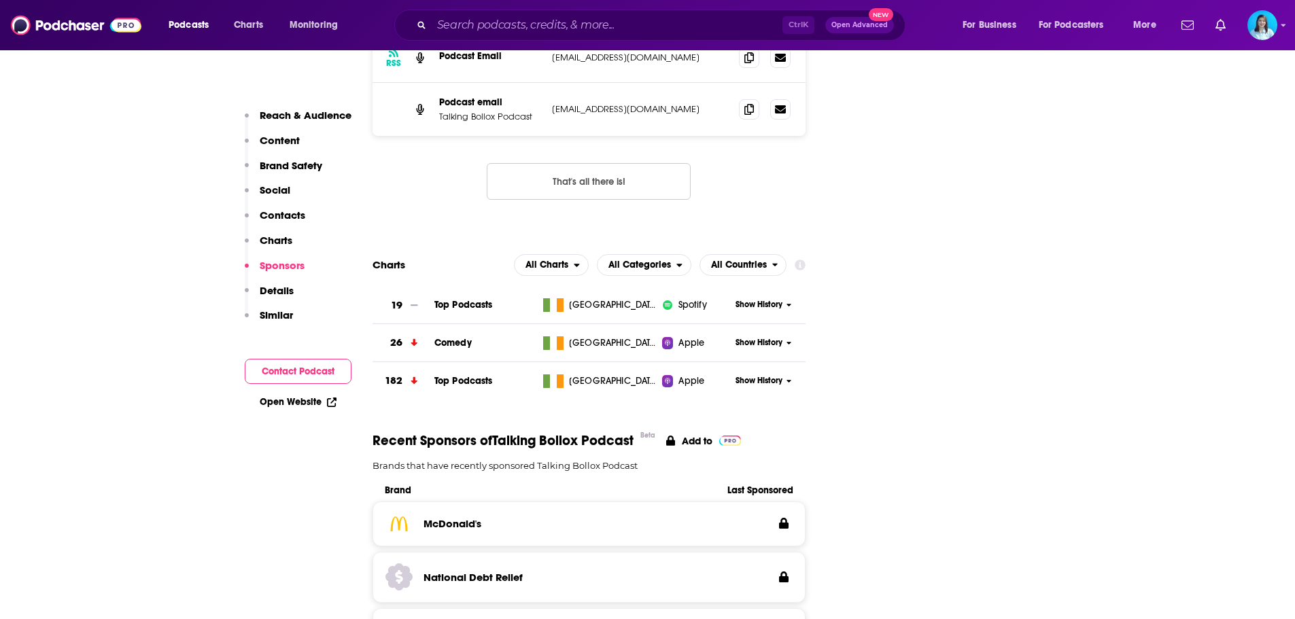
scroll to position [1767, 0]
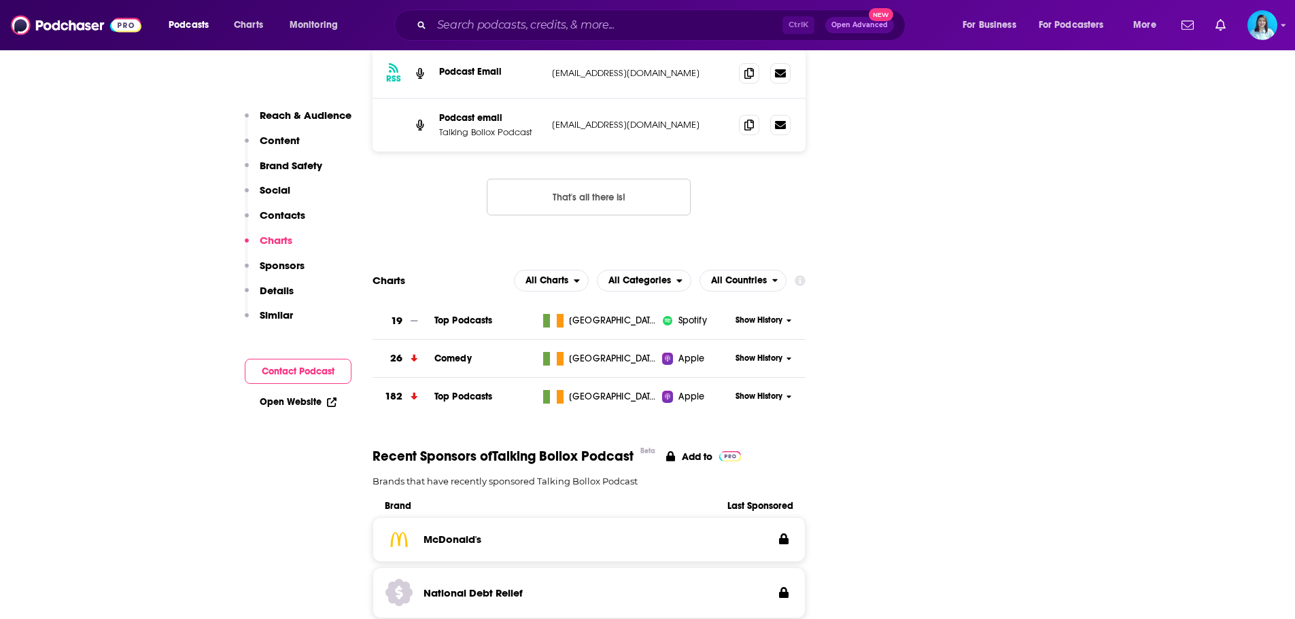
click at [772, 353] on span "Show History" at bounding box center [758, 359] width 47 height 12
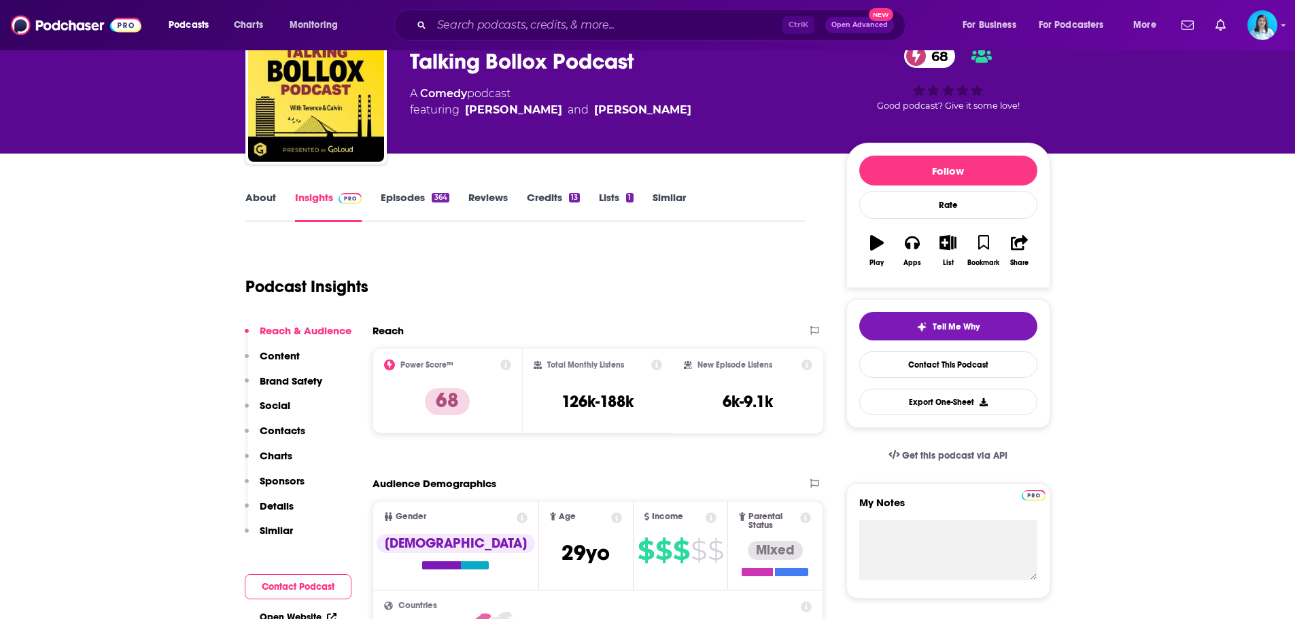
scroll to position [0, 0]
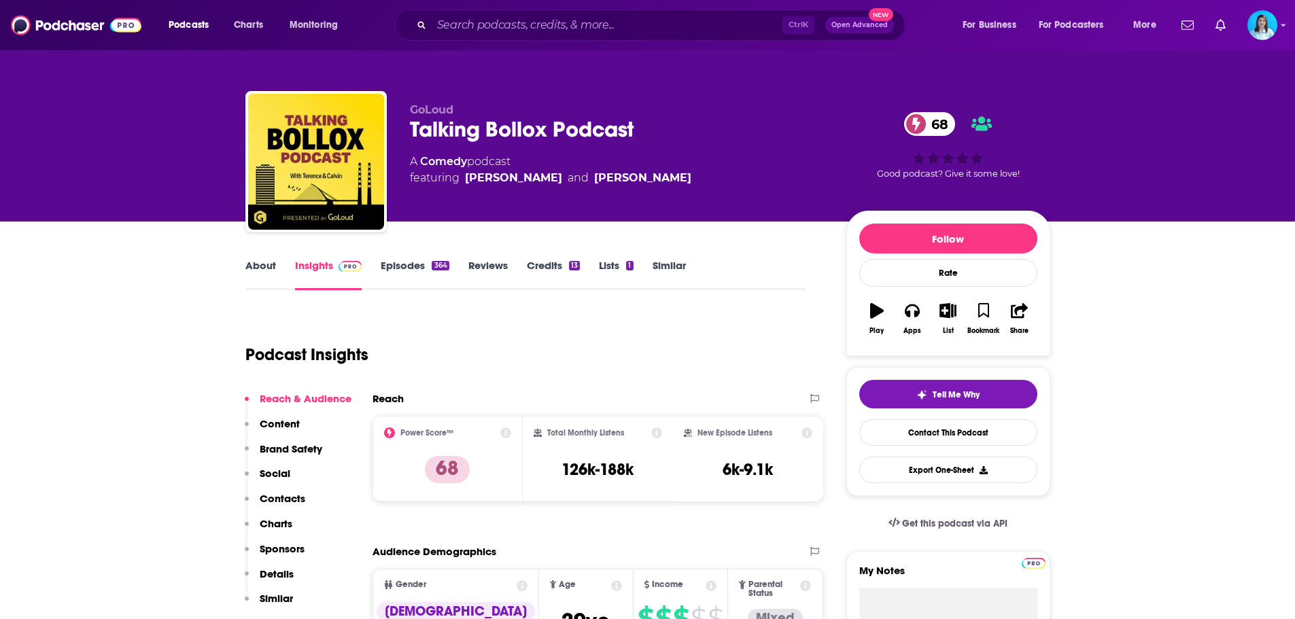
click at [488, 268] on link "Reviews" at bounding box center [487, 274] width 39 height 31
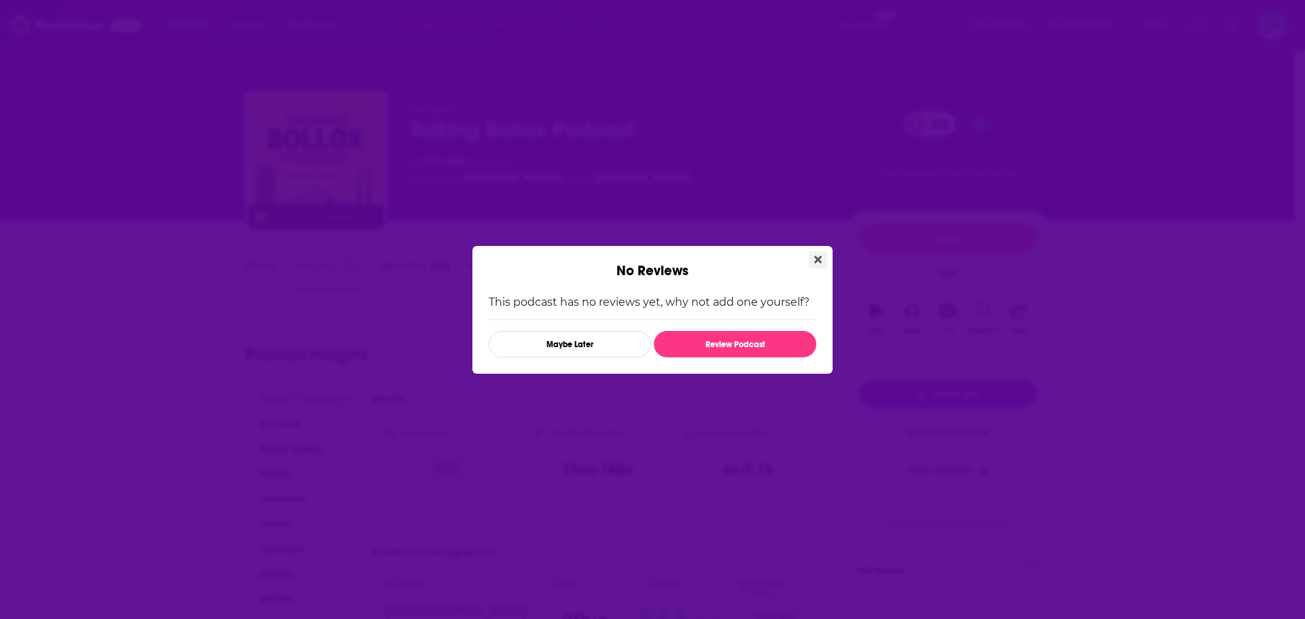
click at [817, 256] on icon "Close" at bounding box center [817, 259] width 7 height 11
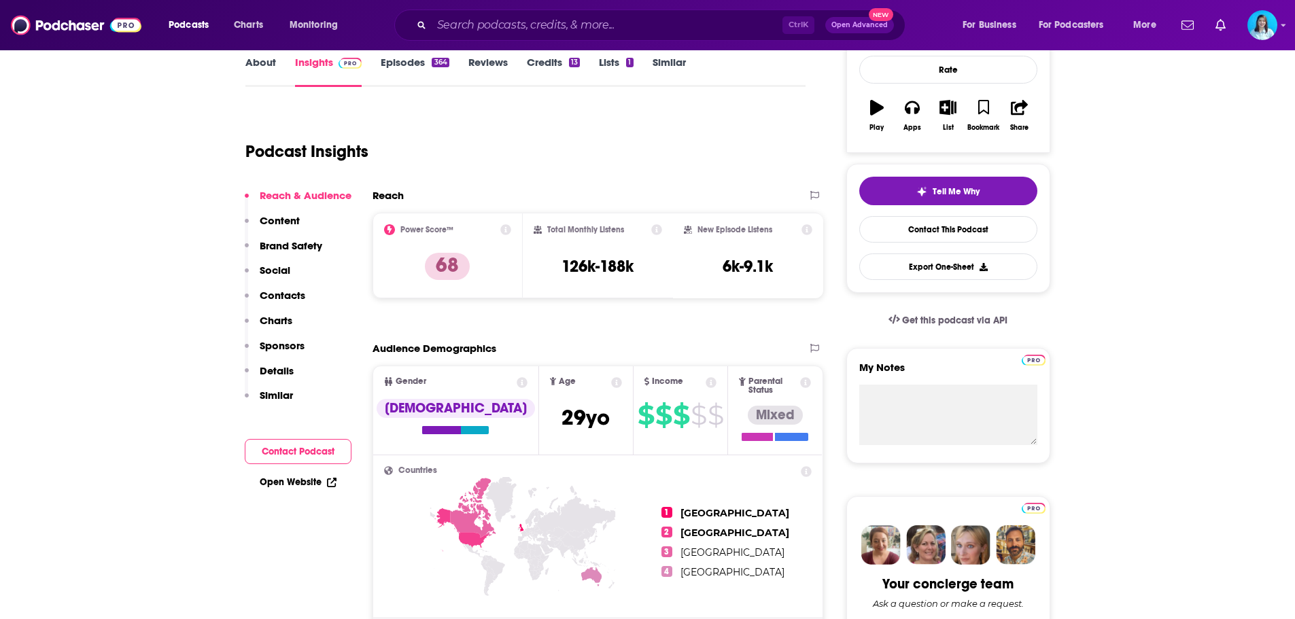
scroll to position [204, 0]
click at [272, 368] on p "Details" at bounding box center [277, 370] width 34 height 13
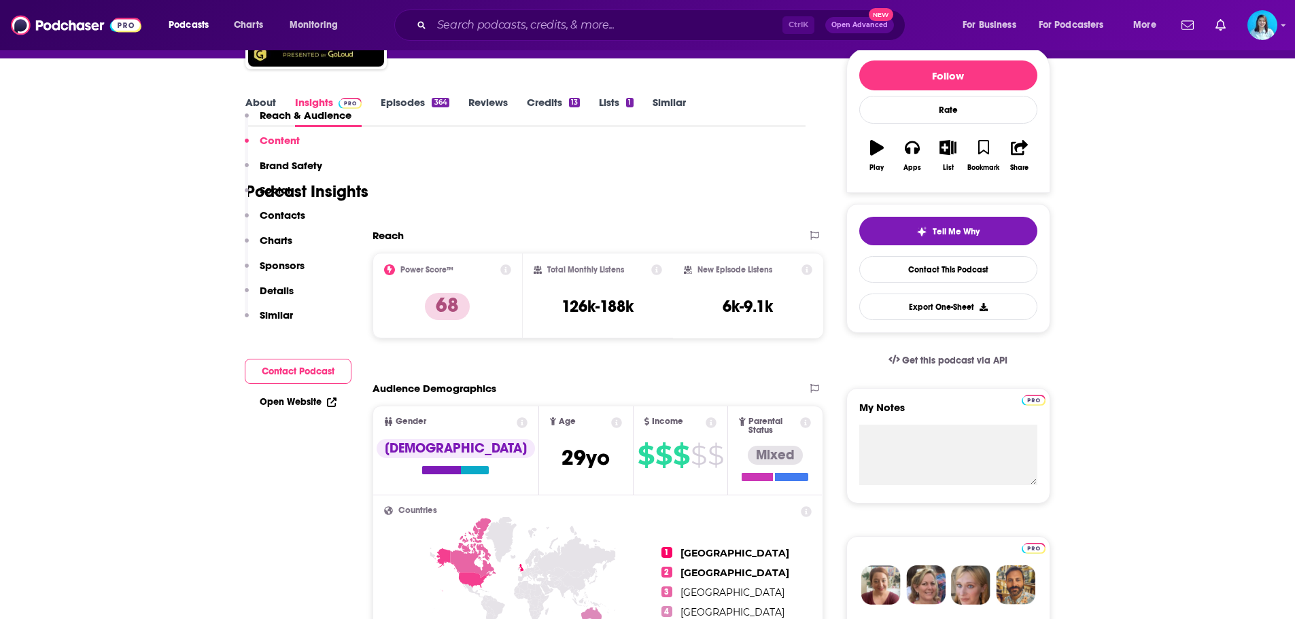
scroll to position [158, 0]
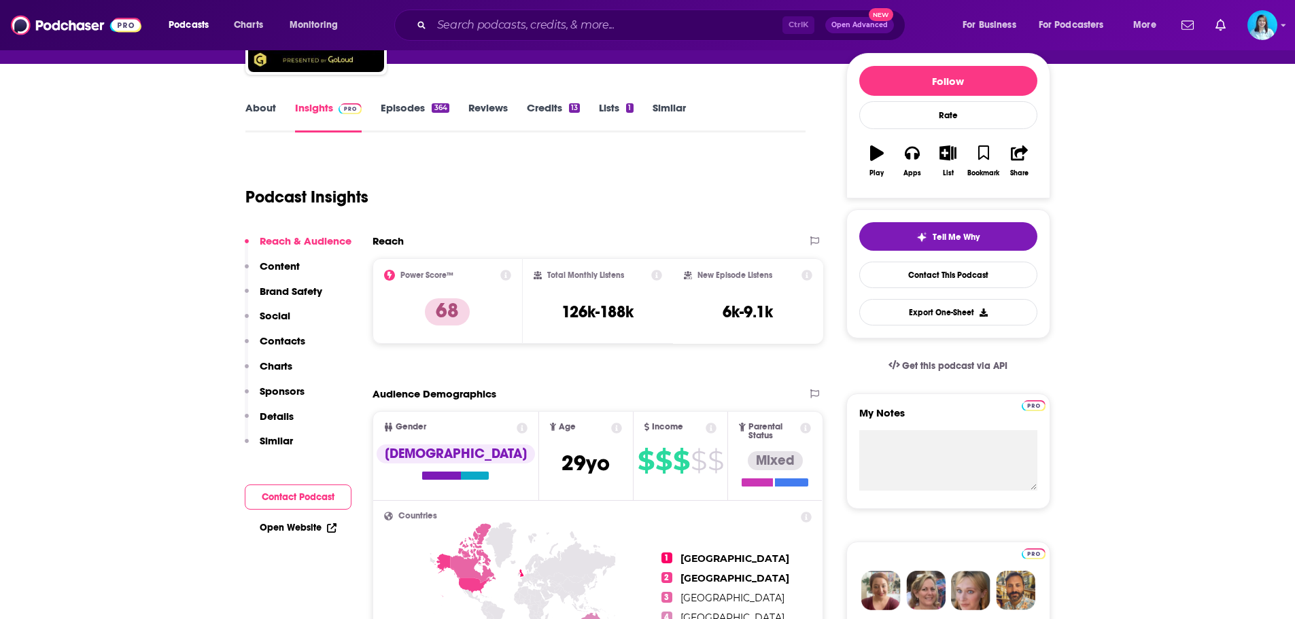
click at [251, 105] on link "About" at bounding box center [260, 116] width 31 height 31
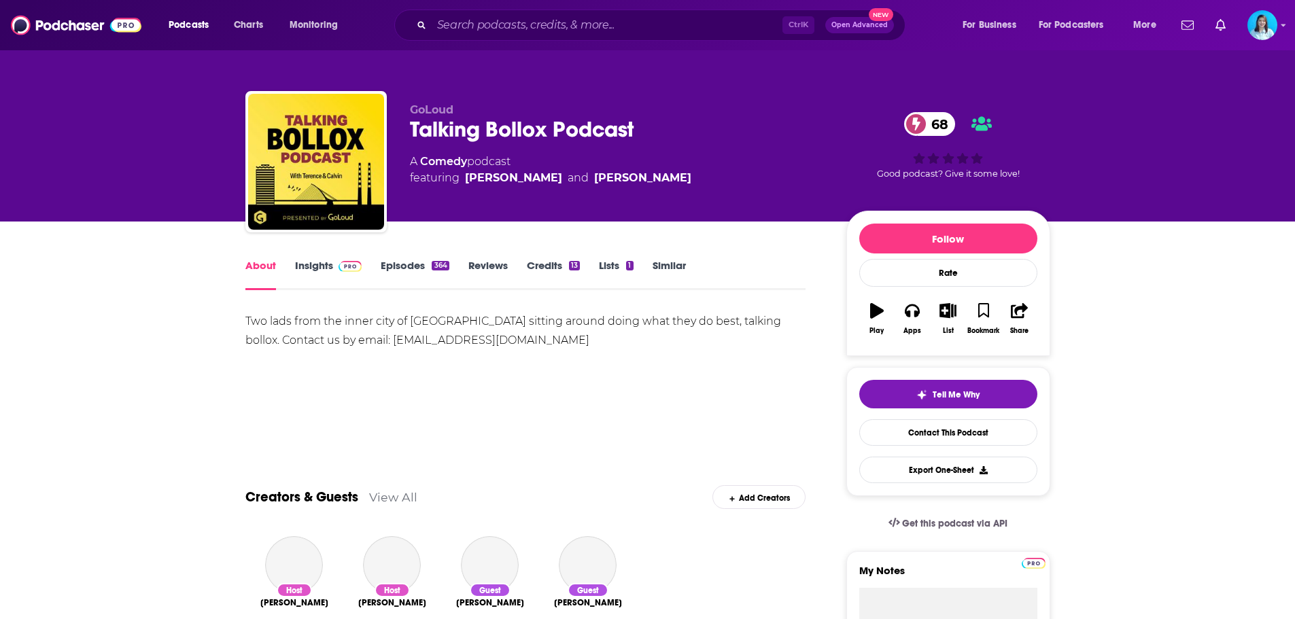
click at [299, 318] on div "Two lads from the inner city of Dublin sitting around doing what they do best, …" at bounding box center [525, 331] width 561 height 38
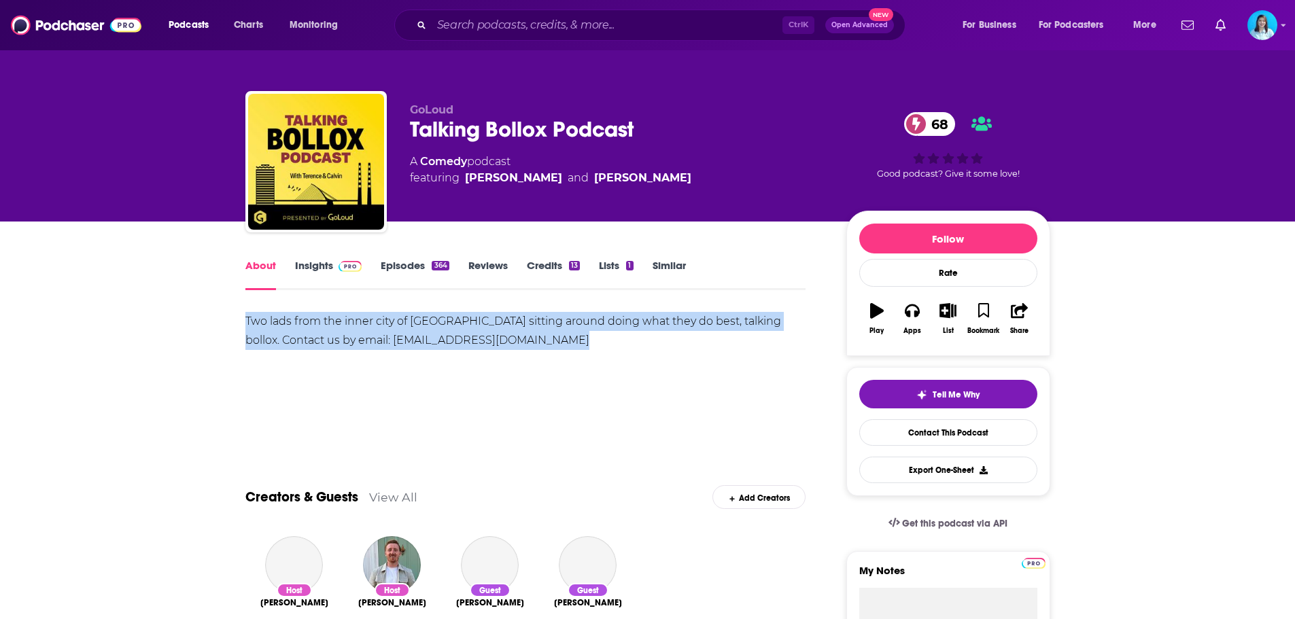
click at [299, 318] on div "Two lads from the inner city of Dublin sitting around doing what they do best, …" at bounding box center [525, 331] width 561 height 38
copy div "Two lads from the inner city of Dublin sitting around doing what they do best, …"
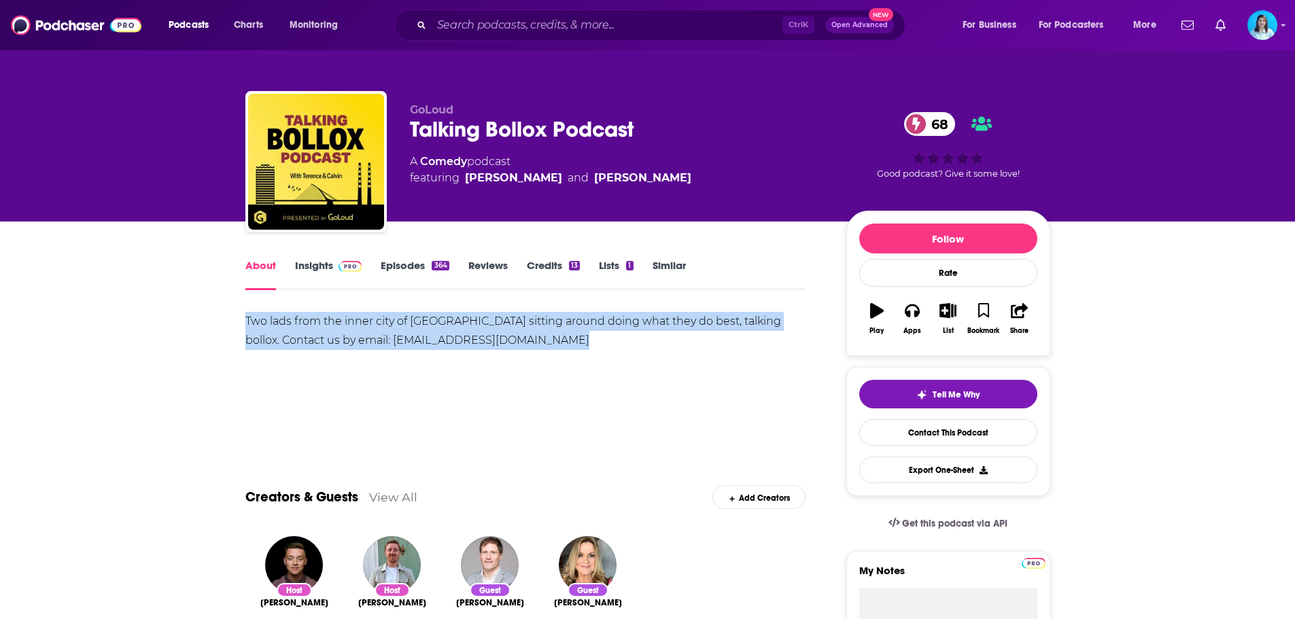
click at [322, 266] on link "Insights" at bounding box center [328, 274] width 67 height 31
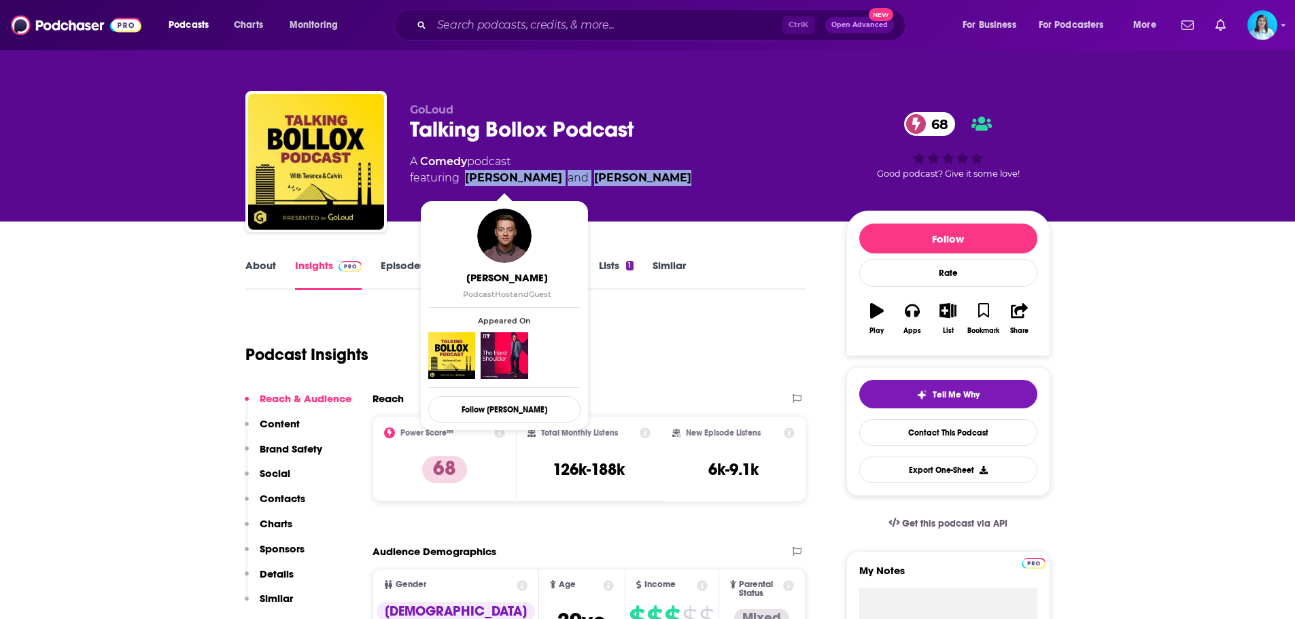
copy span "Calvin O’Brien and Terence Power"
drag, startPoint x: 656, startPoint y: 180, endPoint x: 465, endPoint y: 175, distance: 191.1
click at [465, 175] on div "A Comedy podcast featuring Calvin O’Brien and Terence Power" at bounding box center [617, 170] width 415 height 33
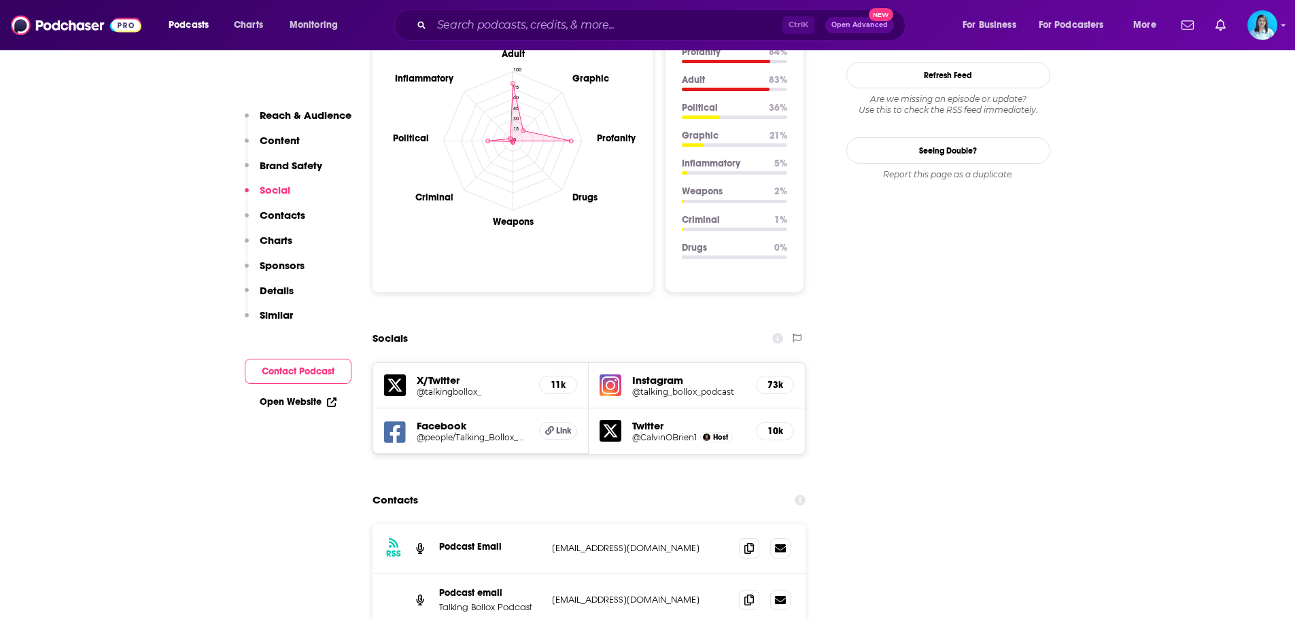
scroll to position [1291, 0]
click at [548, 427] on icon at bounding box center [549, 431] width 9 height 9
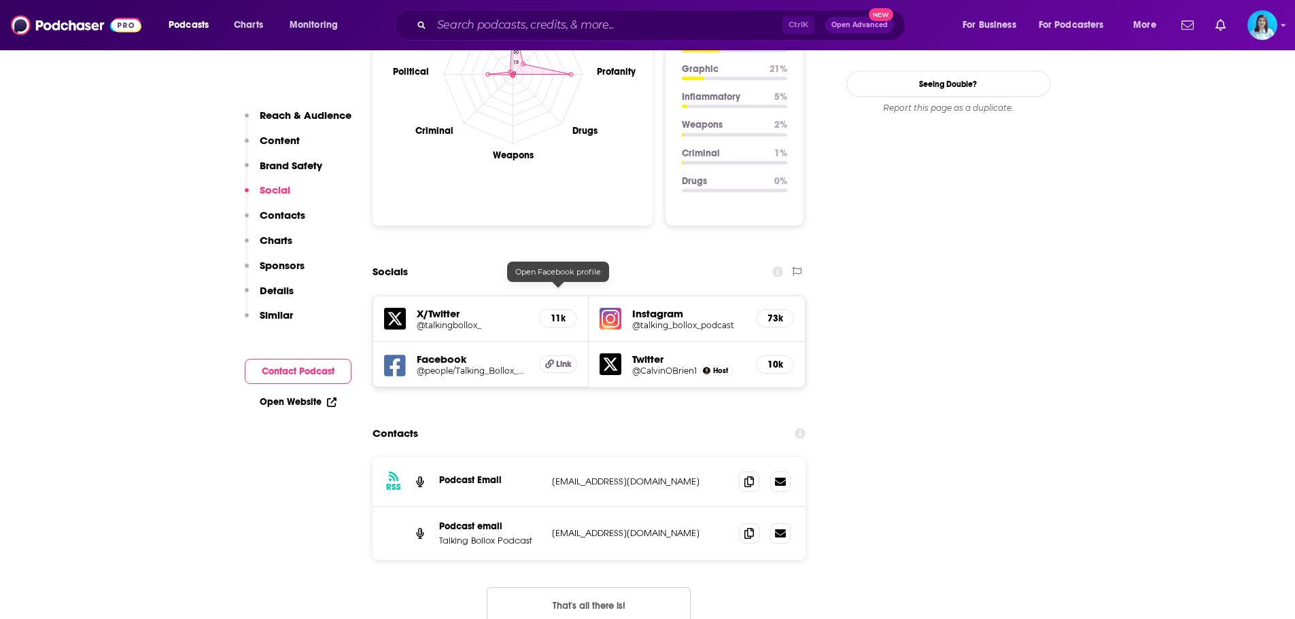
scroll to position [1359, 0]
click at [745, 475] on icon at bounding box center [749, 480] width 10 height 11
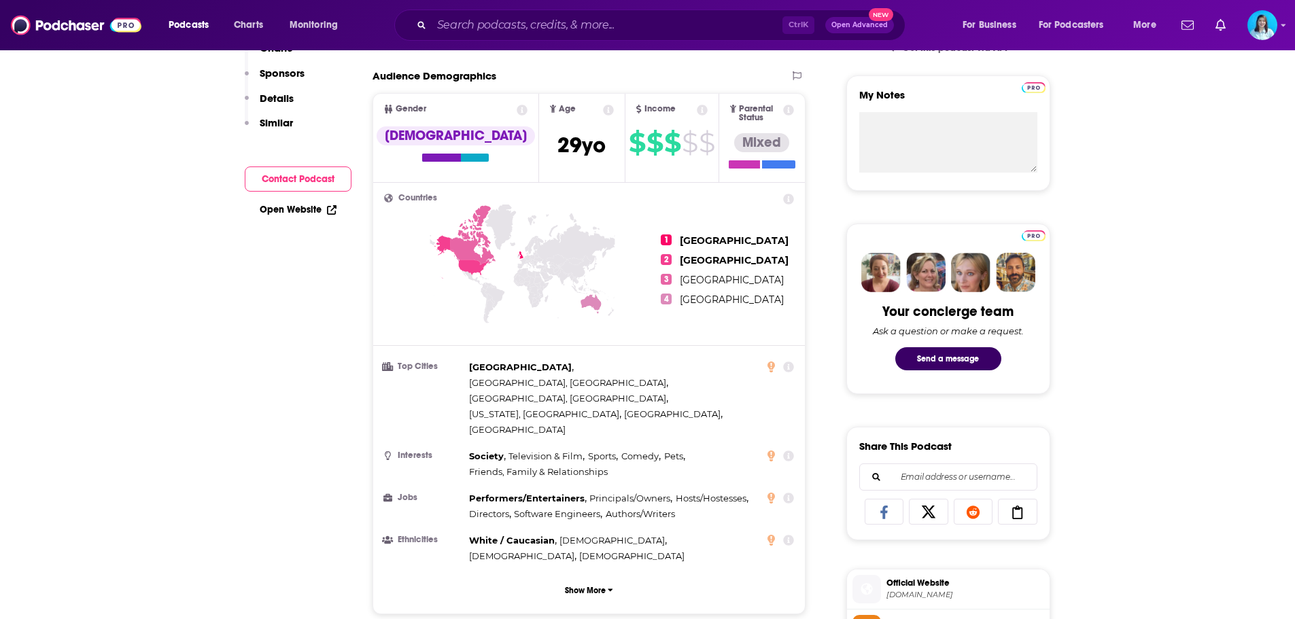
scroll to position [0, 0]
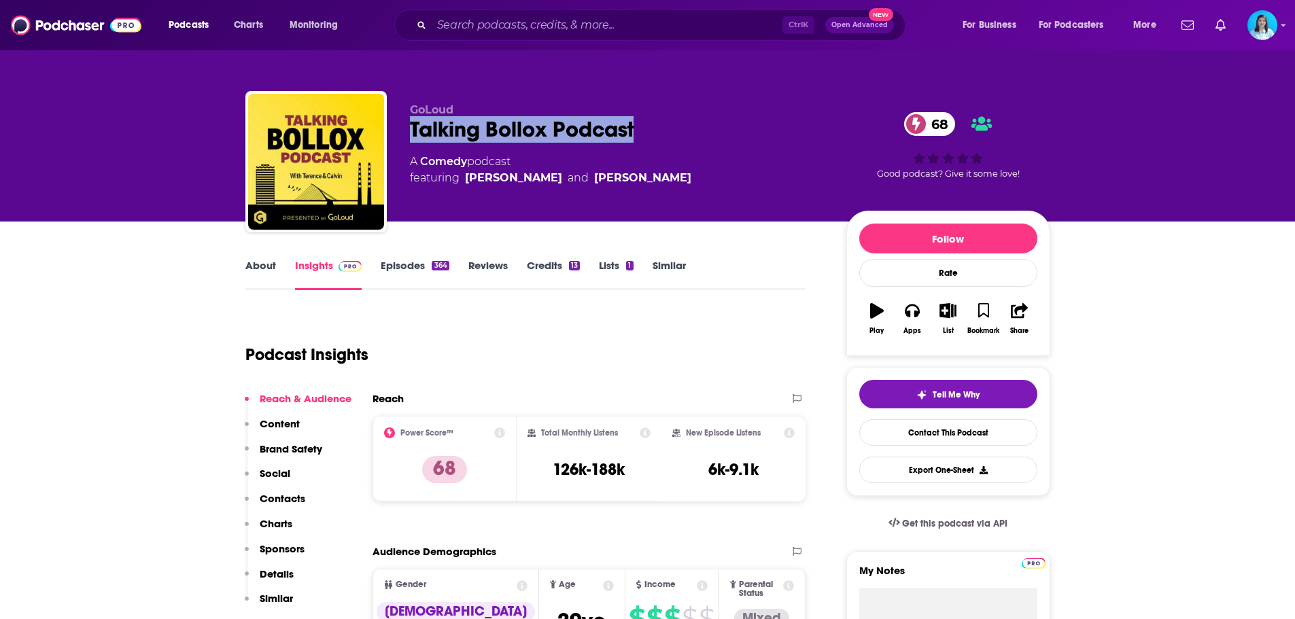
copy h2 "Talking Bollox Podcast"
drag, startPoint x: 642, startPoint y: 125, endPoint x: 410, endPoint y: 126, distance: 232.4
click at [410, 126] on div "Talking Bollox Podcast 68" at bounding box center [617, 129] width 415 height 27
click at [559, 262] on link "Credits 13" at bounding box center [553, 274] width 53 height 31
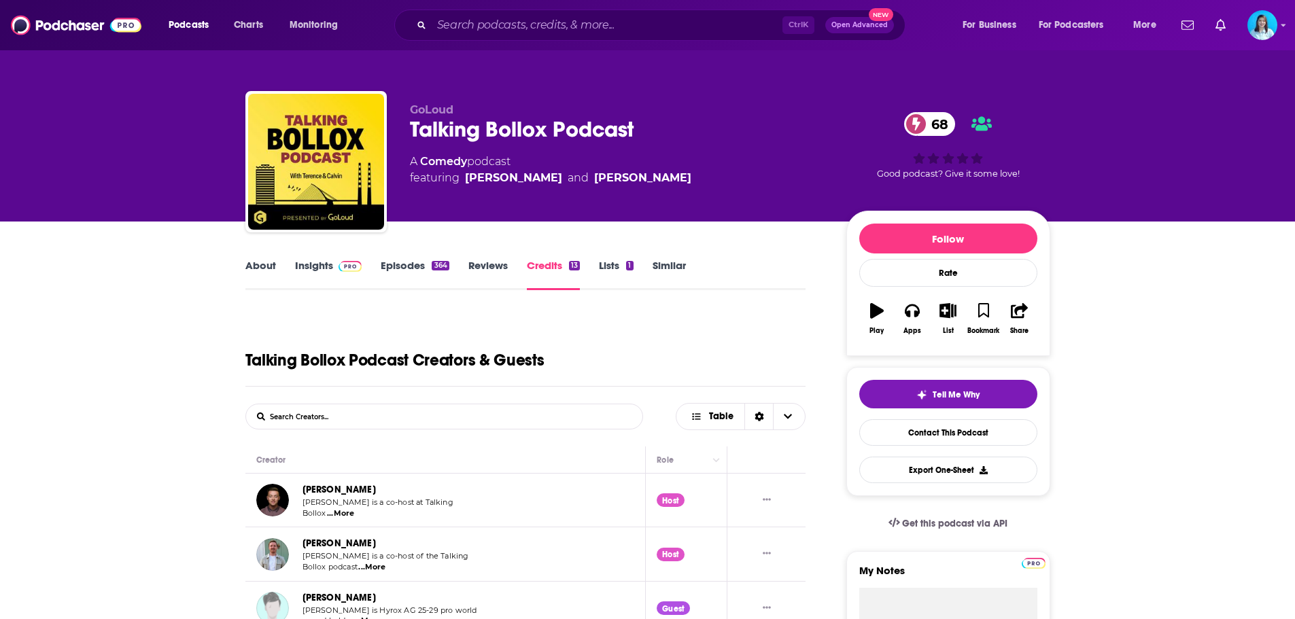
click at [611, 263] on link "Lists 1" at bounding box center [616, 274] width 34 height 31
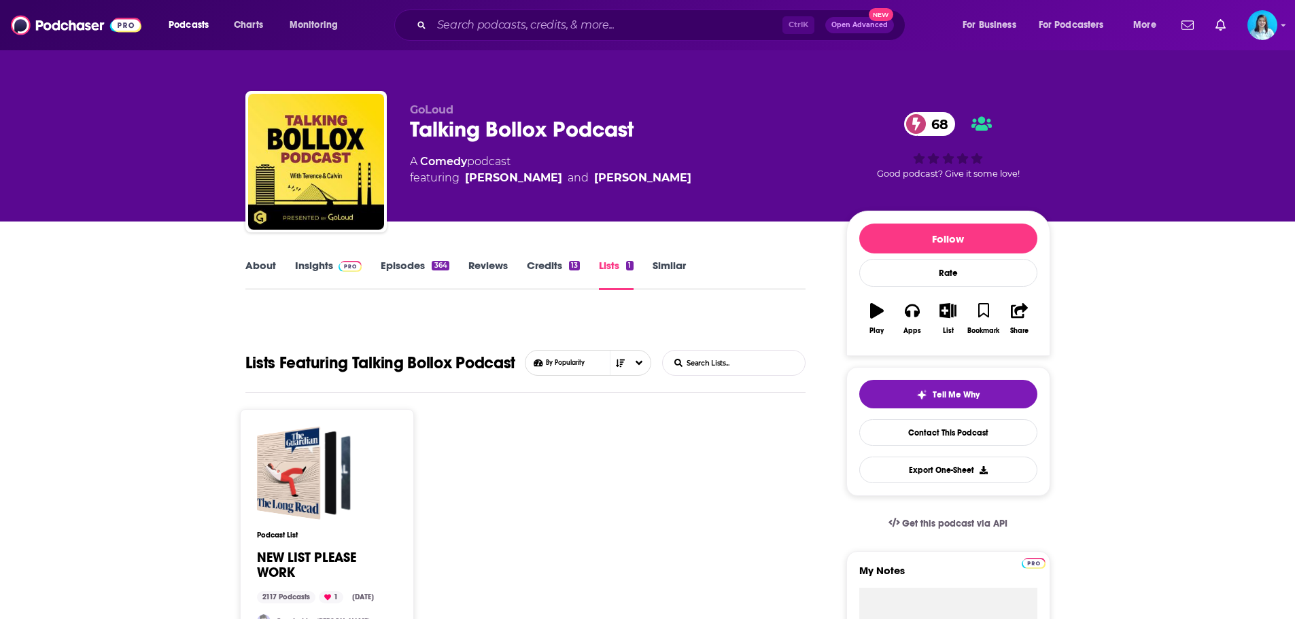
click at [478, 261] on link "Reviews" at bounding box center [487, 274] width 39 height 31
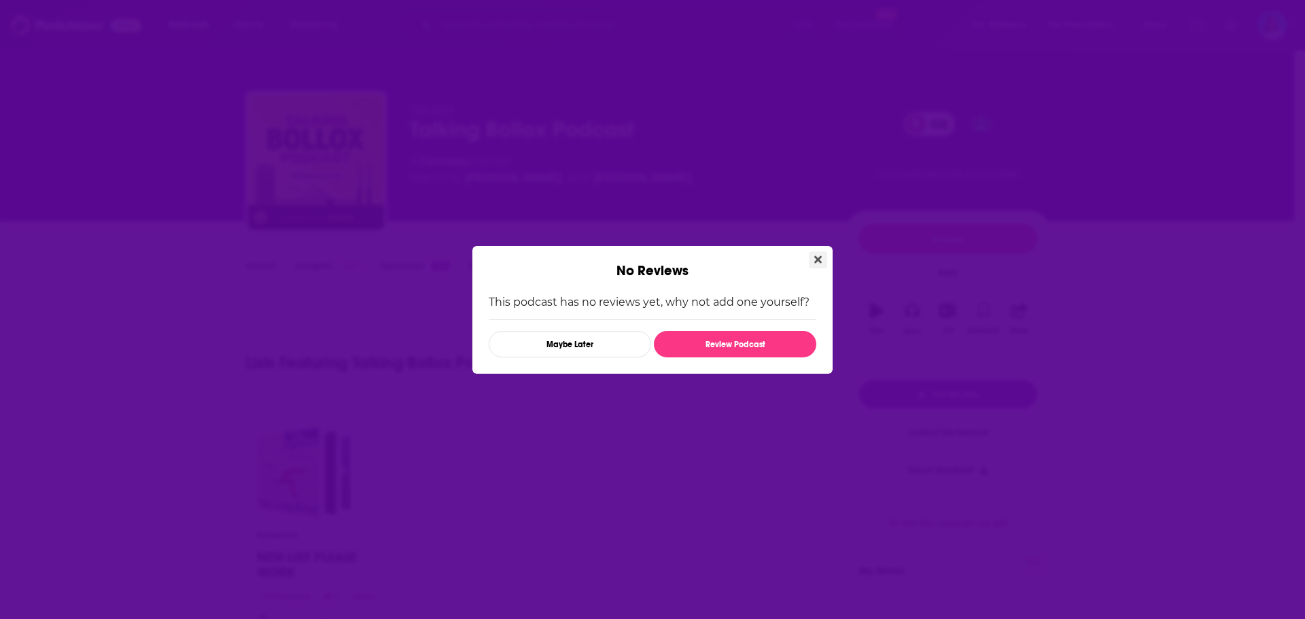
click at [818, 261] on icon "Close" at bounding box center [817, 259] width 7 height 7
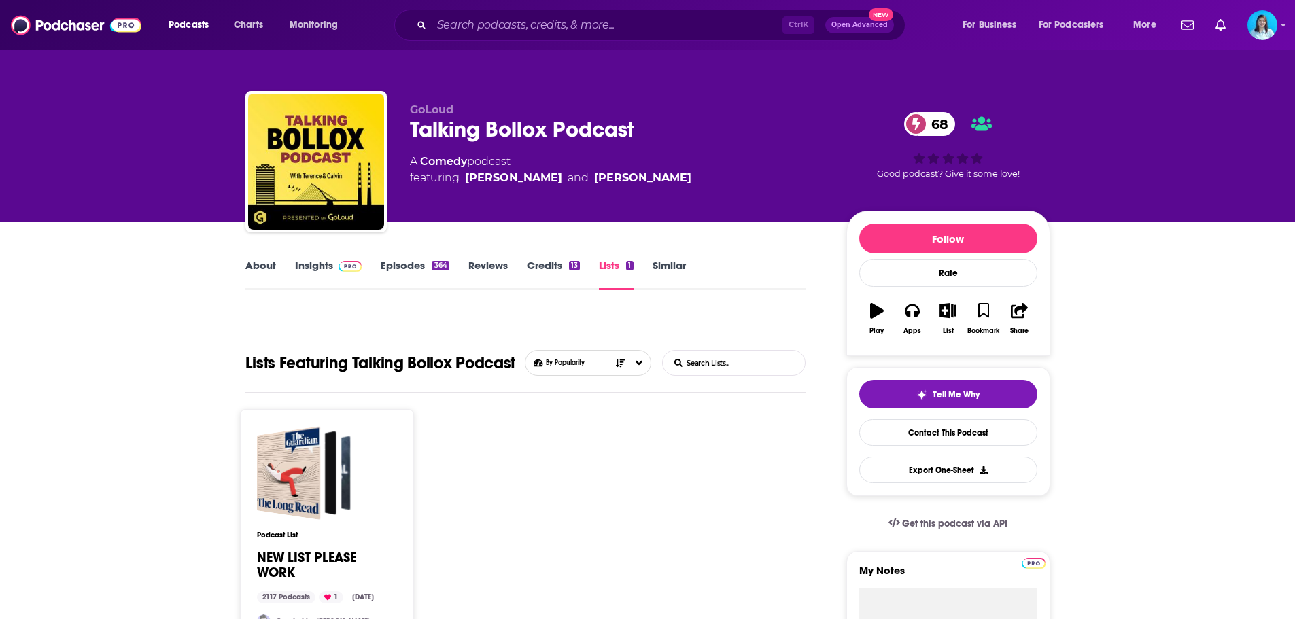
click at [405, 270] on link "Episodes 364" at bounding box center [415, 274] width 68 height 31
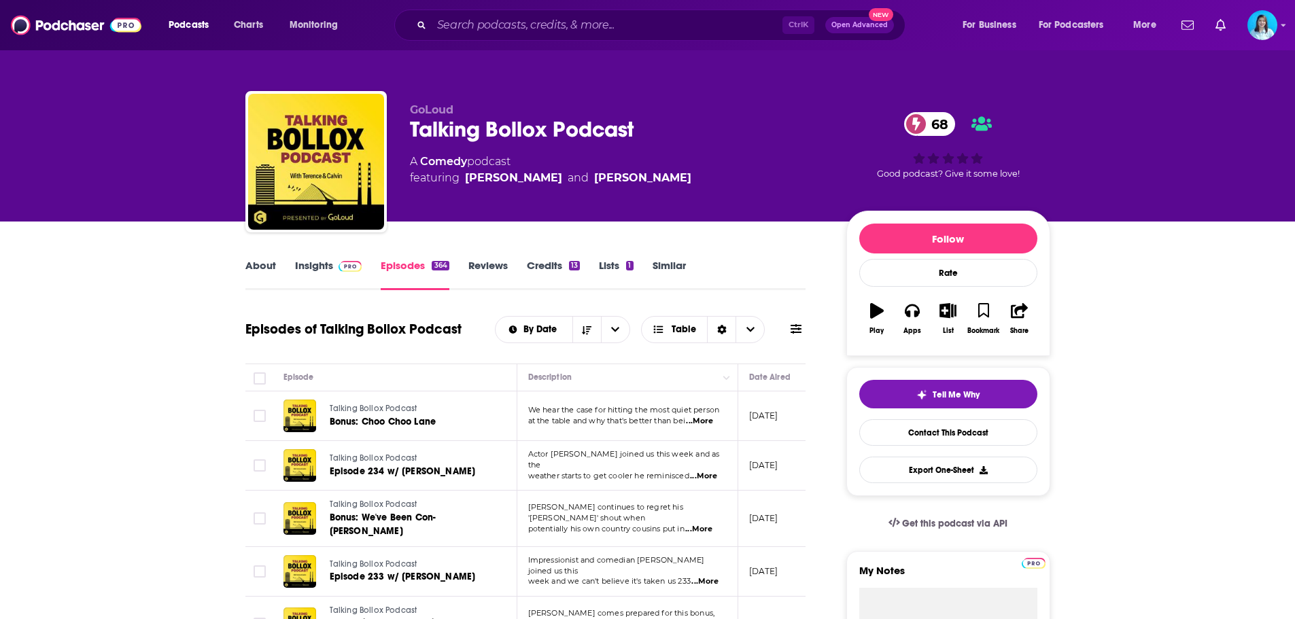
scroll to position [136, 0]
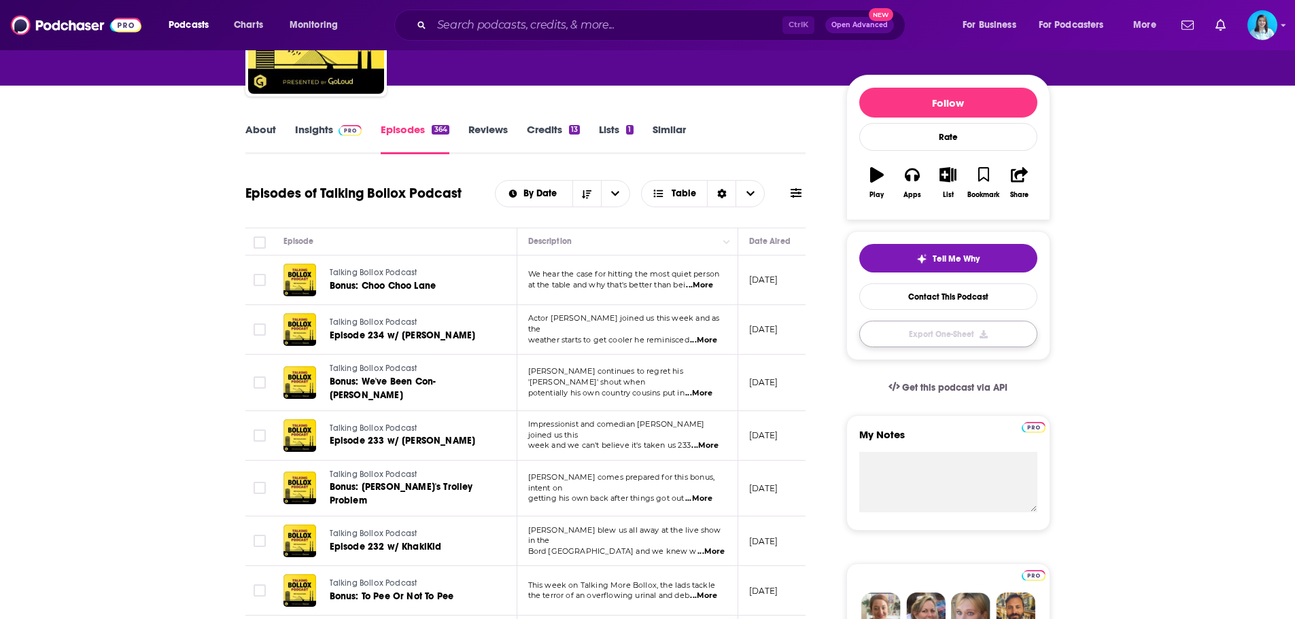
click at [950, 338] on button "Export One-Sheet" at bounding box center [948, 334] width 178 height 27
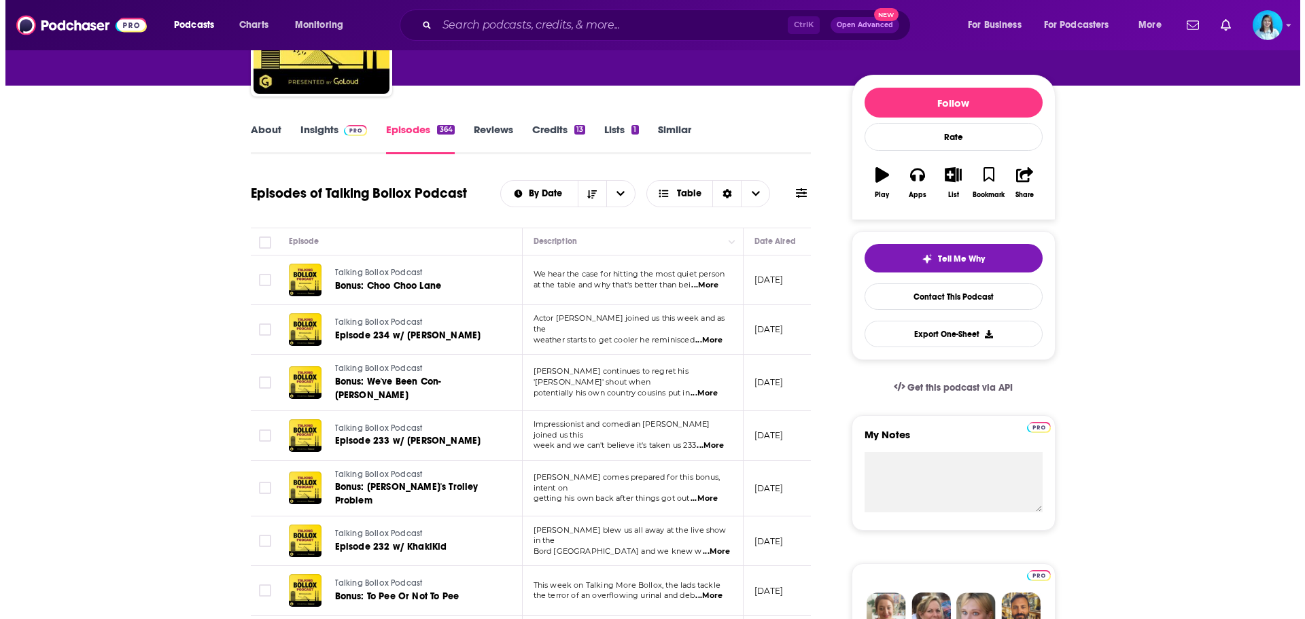
scroll to position [0, 0]
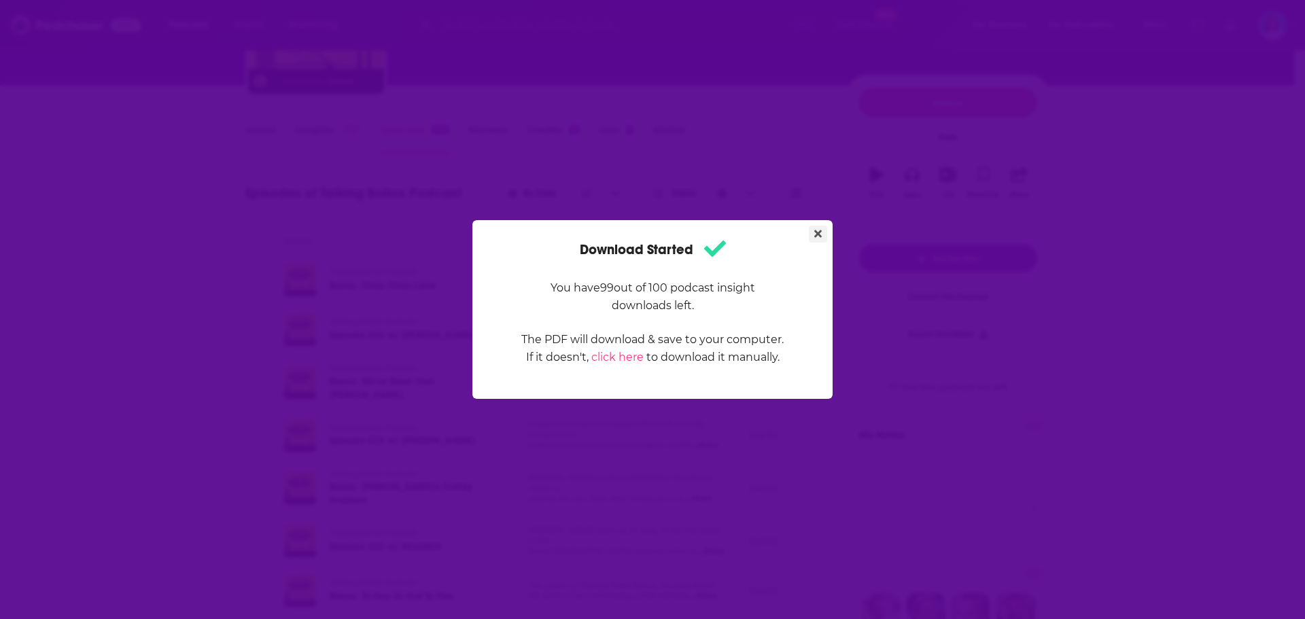
click at [813, 232] on button "Close" at bounding box center [818, 234] width 18 height 17
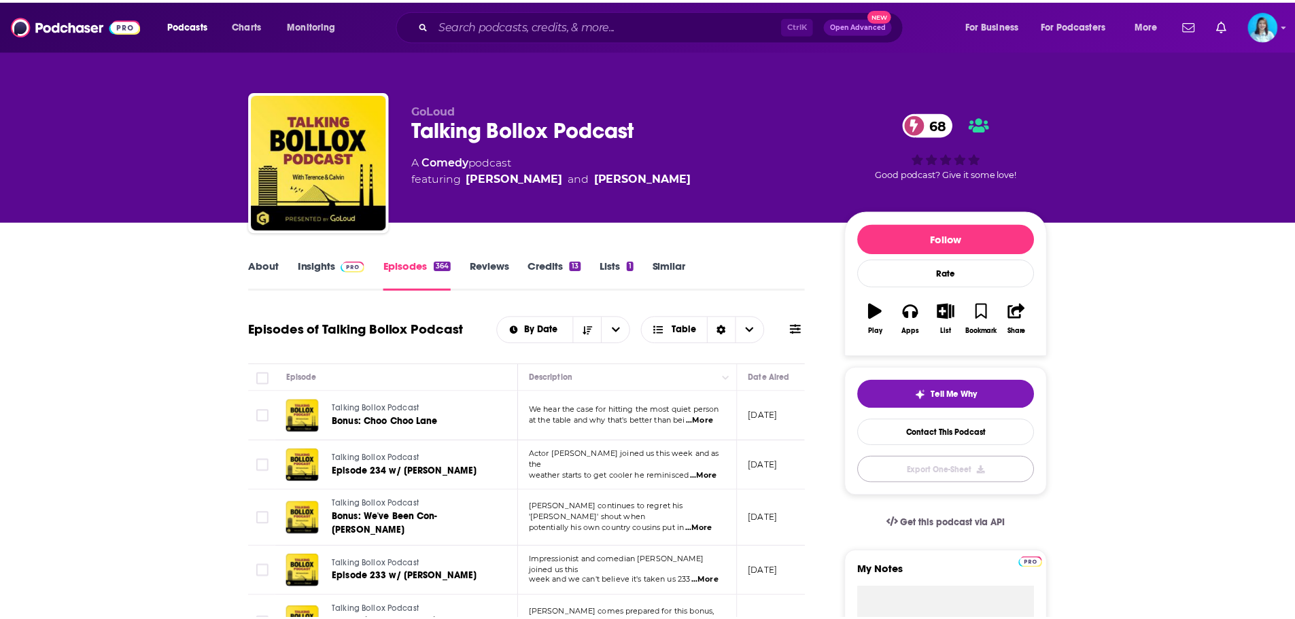
scroll to position [136, 0]
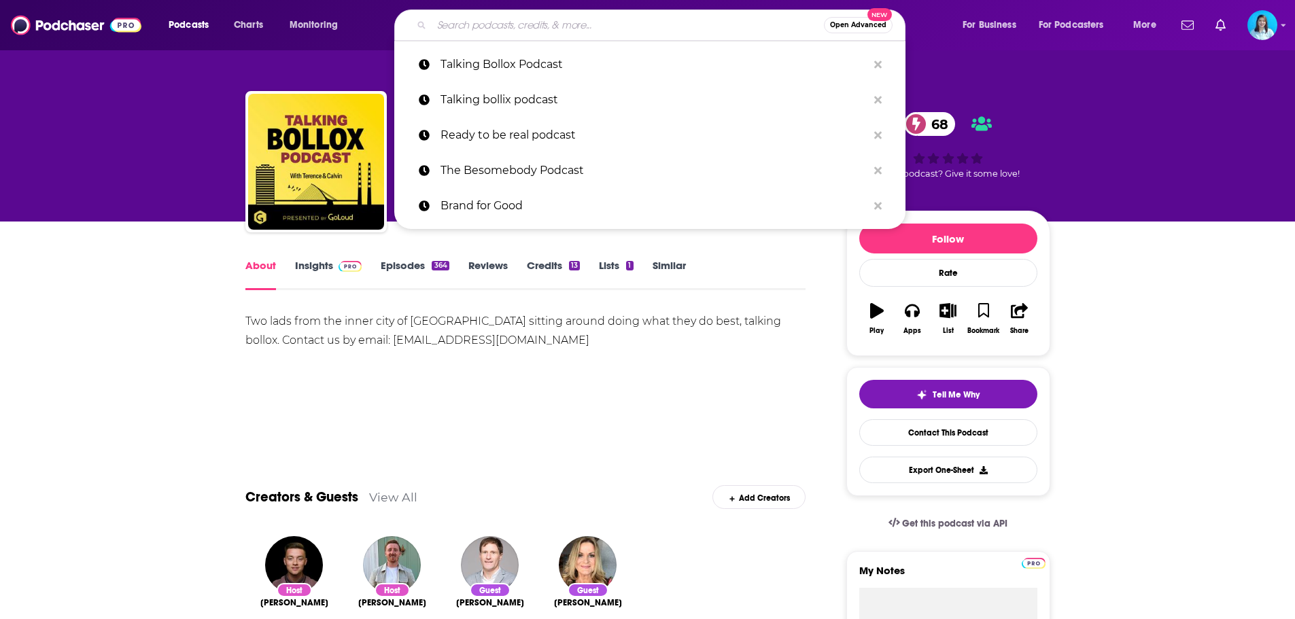
click at [455, 33] on input "Search podcasts, credits, & more..." at bounding box center [628, 25] width 392 height 22
paste input "Everywhere we go podcast"
type input "Everywhere we go podcast"
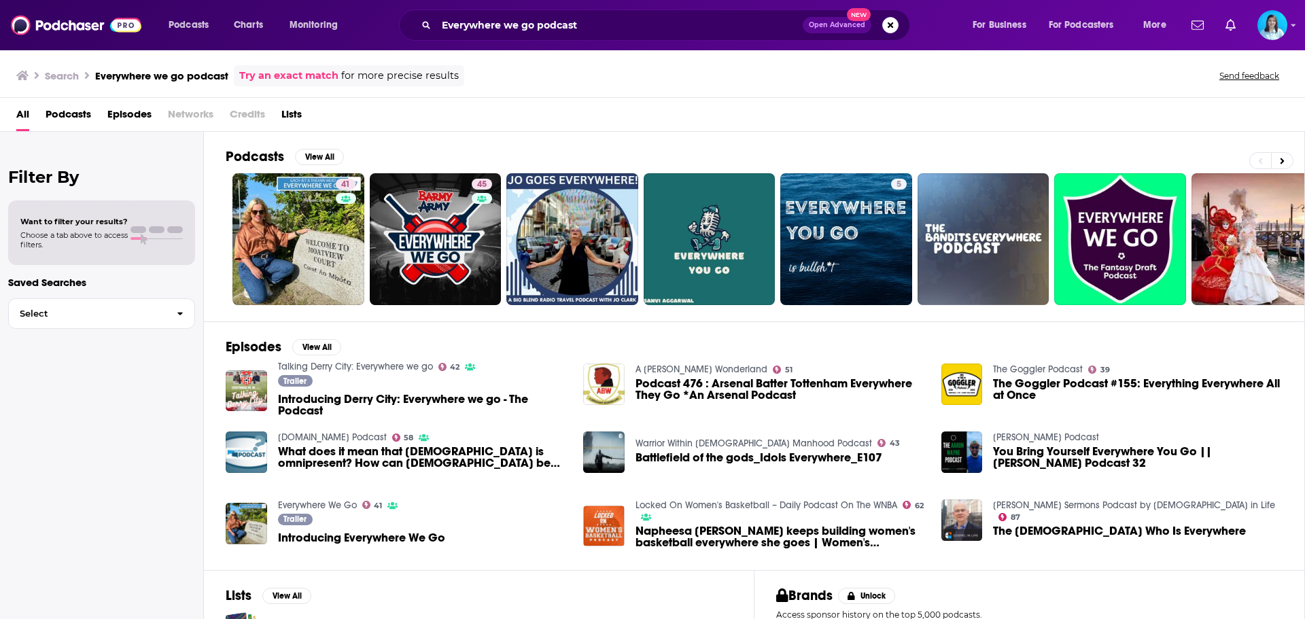
click at [75, 111] on span "Podcasts" at bounding box center [69, 117] width 46 height 28
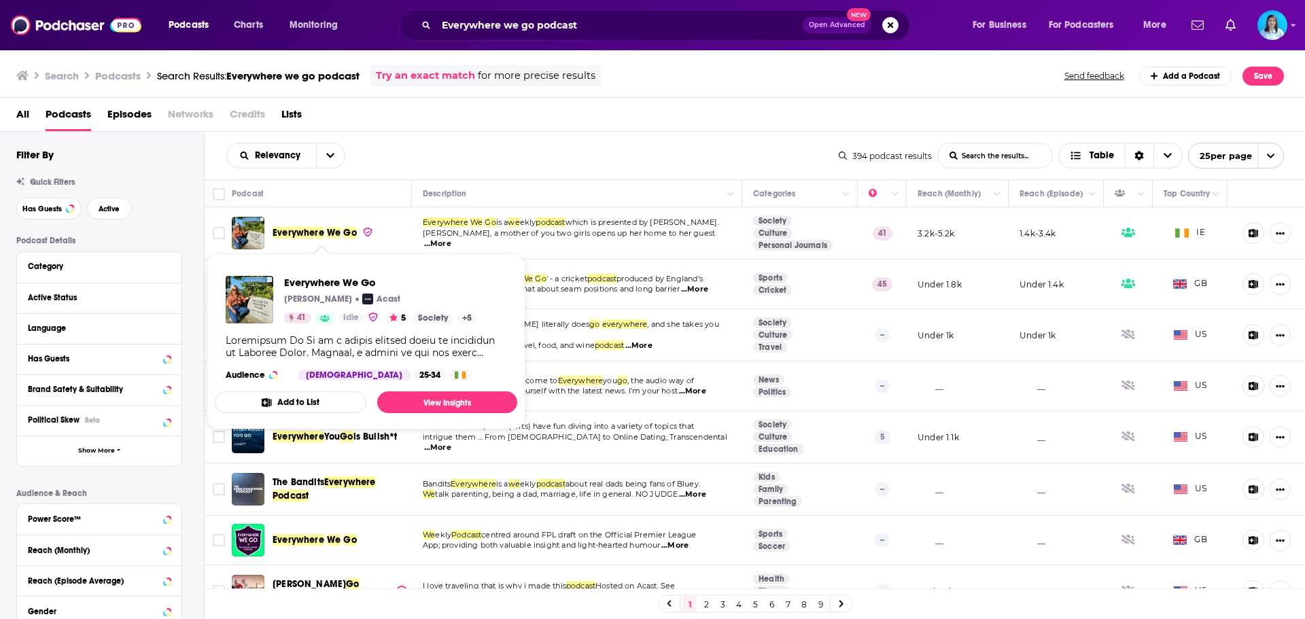
click at [315, 230] on span "Everywhere" at bounding box center [299, 233] width 52 height 12
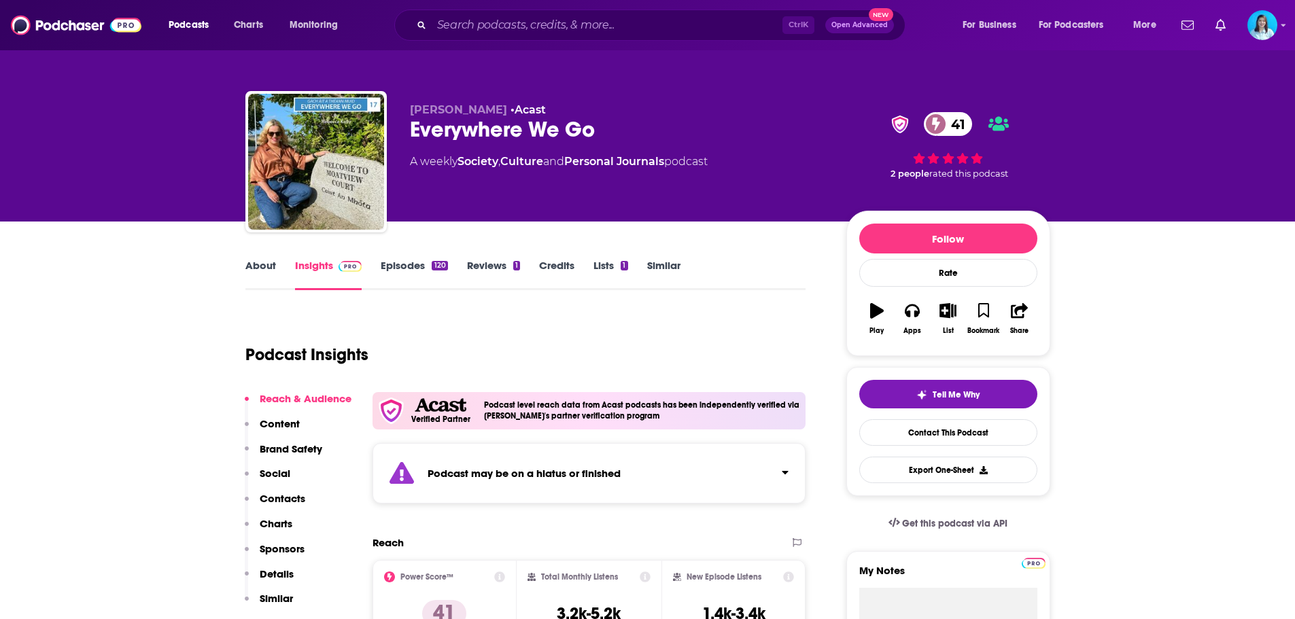
drag, startPoint x: 599, startPoint y: 127, endPoint x: 412, endPoint y: 126, distance: 186.9
click at [412, 126] on div "Everywhere We Go 41" at bounding box center [617, 129] width 415 height 27
copy h2 "Everywhere We Go"
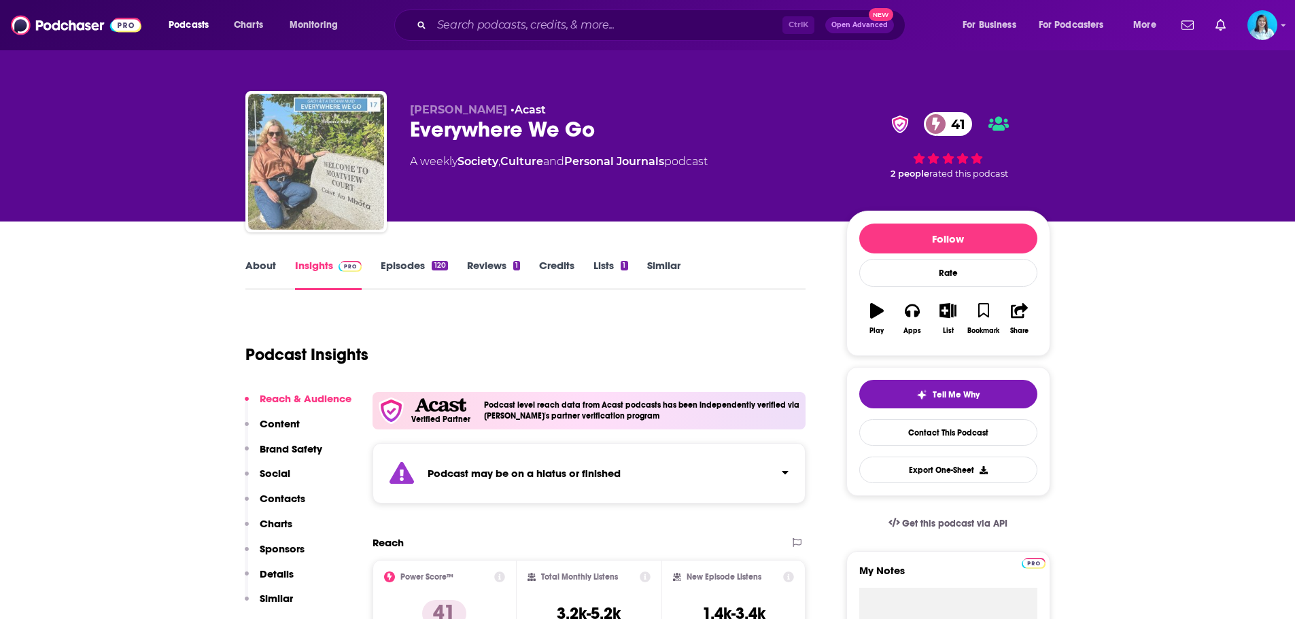
click at [323, 180] on img "Everywhere We Go" at bounding box center [316, 162] width 136 height 136
click at [312, 123] on img "Everywhere We Go" at bounding box center [316, 162] width 136 height 136
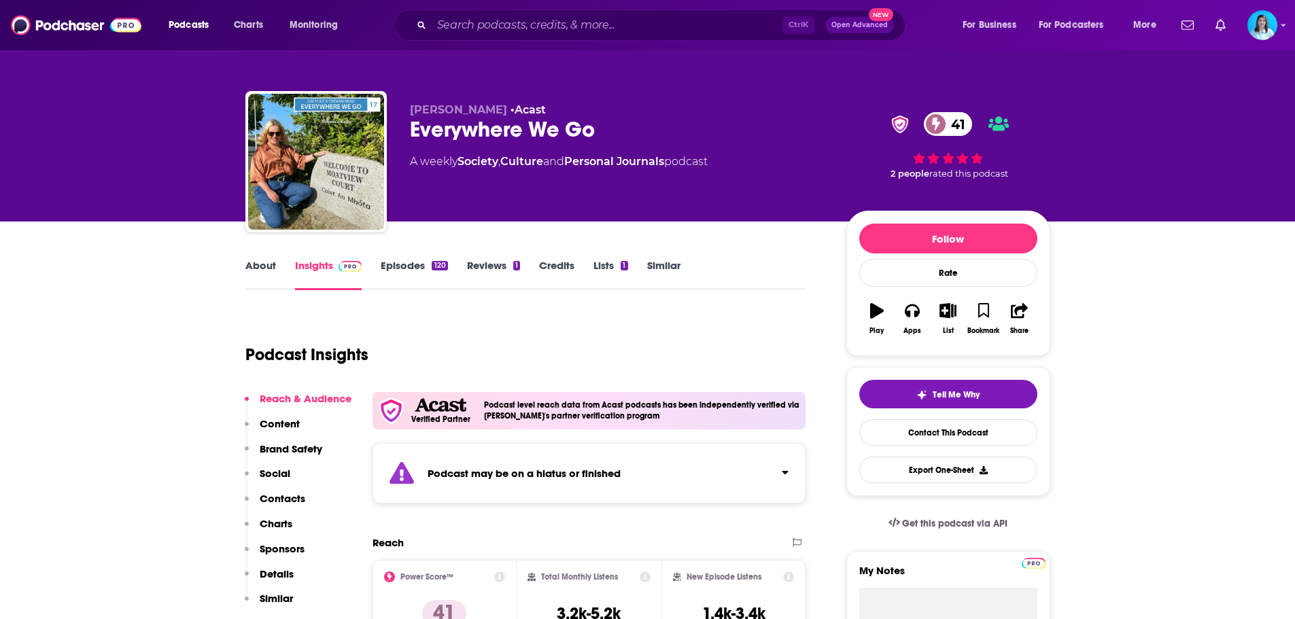
click at [261, 266] on link "About" at bounding box center [260, 274] width 31 height 31
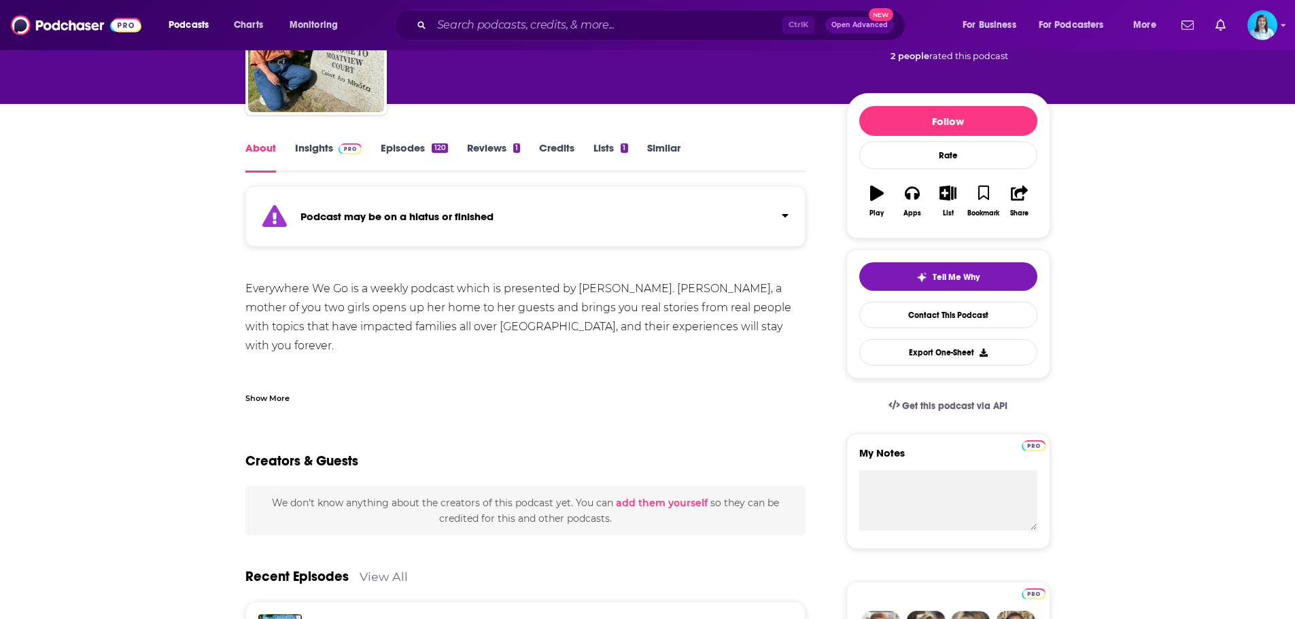
scroll to position [136, 0]
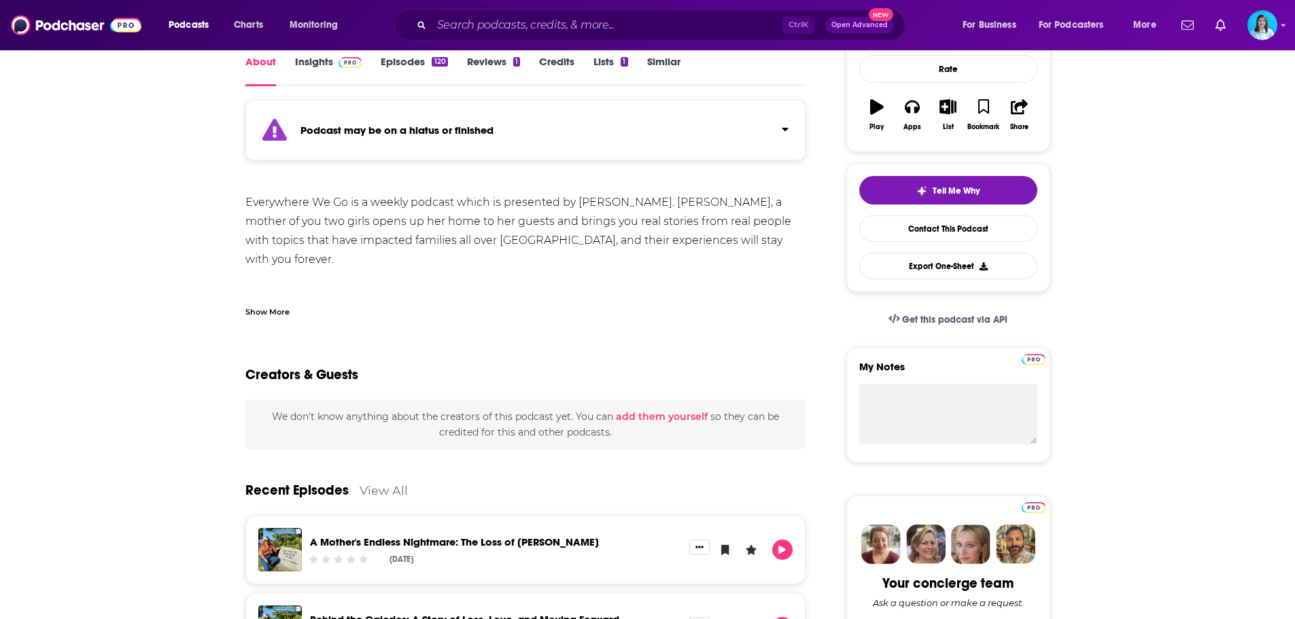
scroll to position [272, 0]
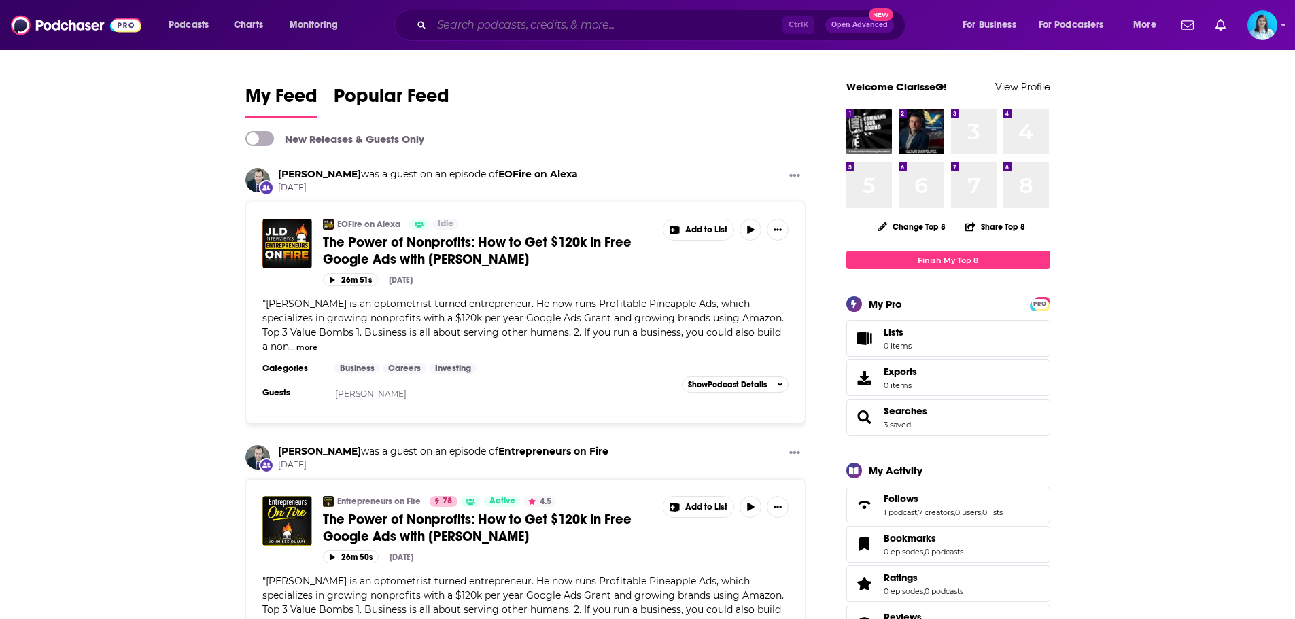
click at [539, 33] on input "Search podcasts, credits, & more..." at bounding box center [607, 25] width 351 height 22
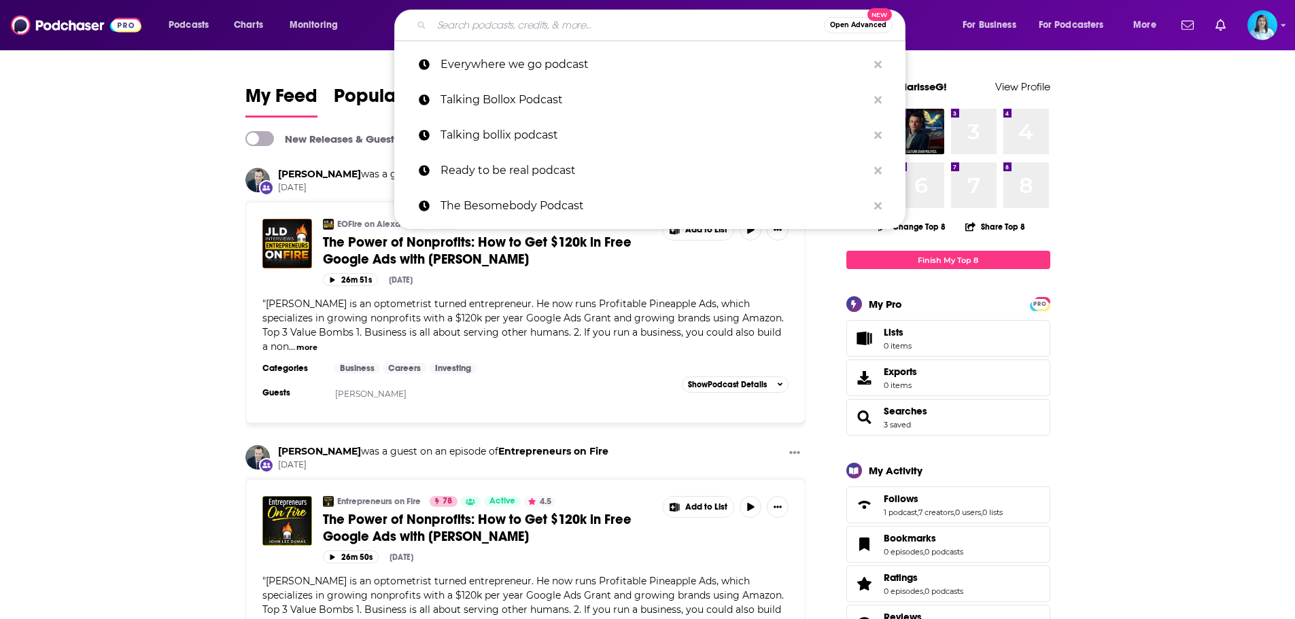
paste input "2 15"
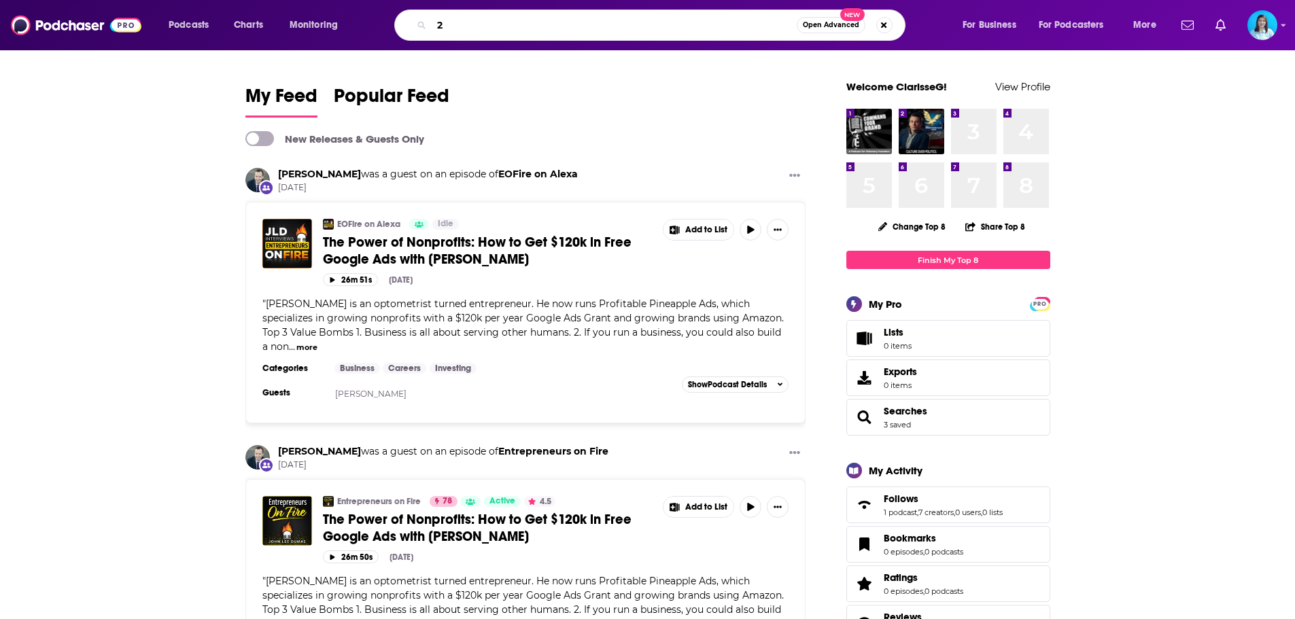
type input "2"
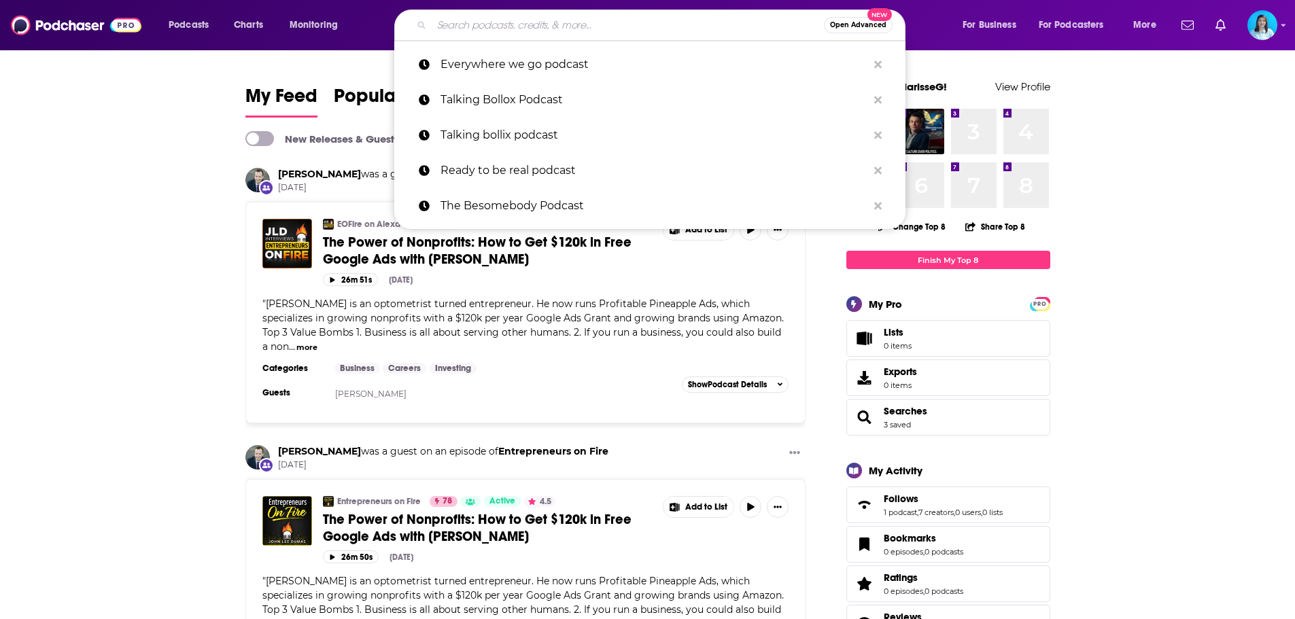
paste input "Mad in [GEOGRAPHIC_DATA]"
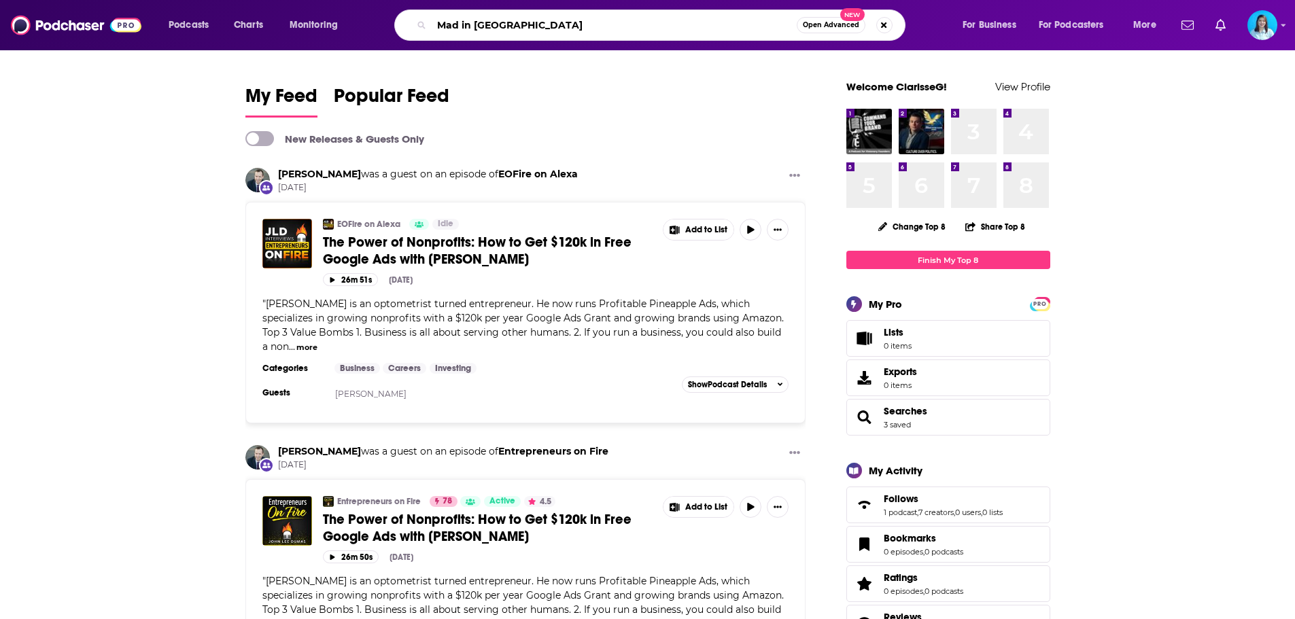
type input "Mad in [GEOGRAPHIC_DATA]"
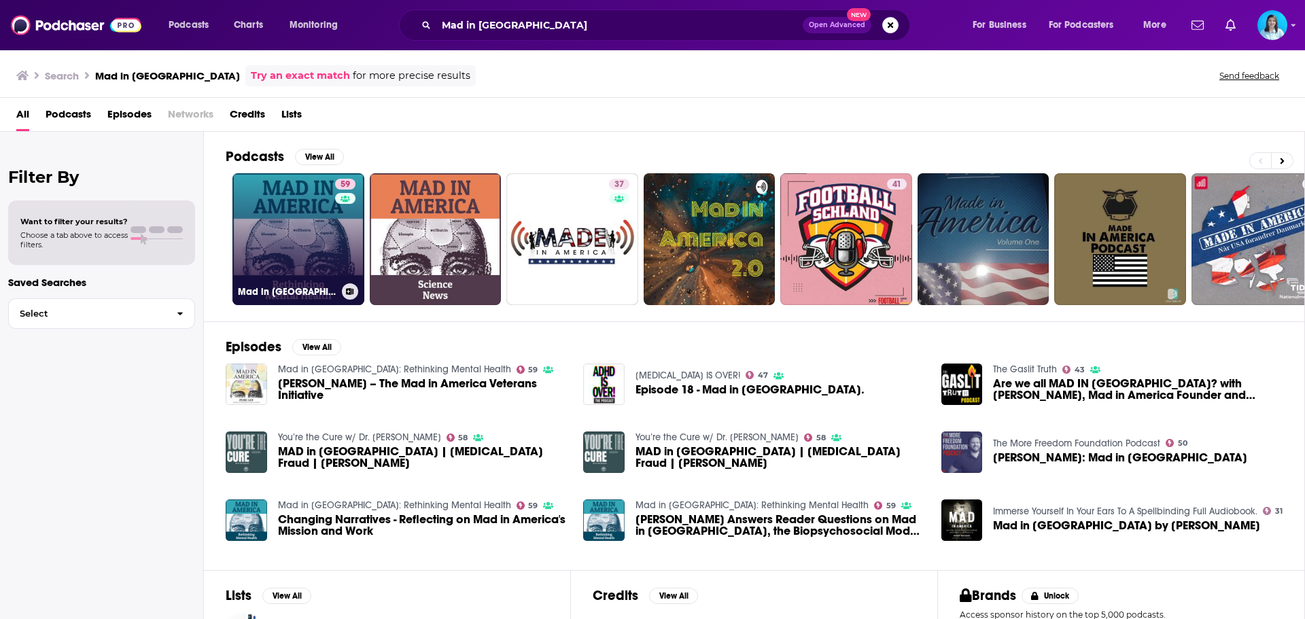
click at [280, 237] on link "59 Mad in [GEOGRAPHIC_DATA]: Rethinking Mental Health" at bounding box center [298, 239] width 132 height 132
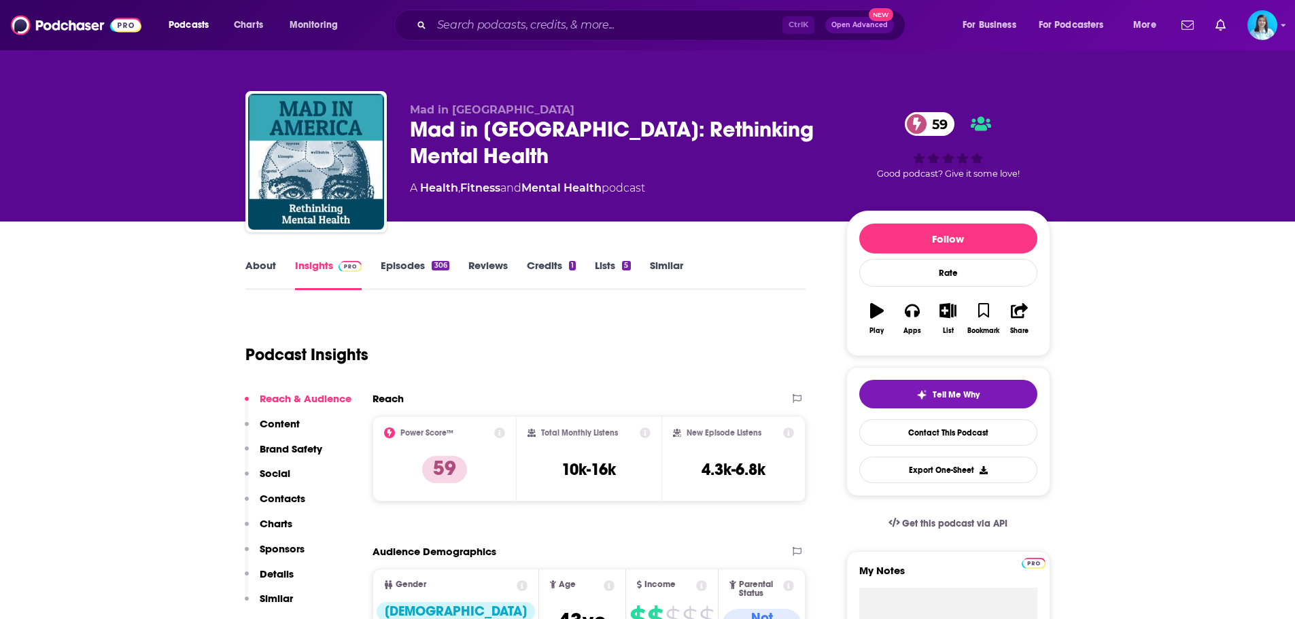
click at [407, 264] on link "Episodes 306" at bounding box center [415, 274] width 68 height 31
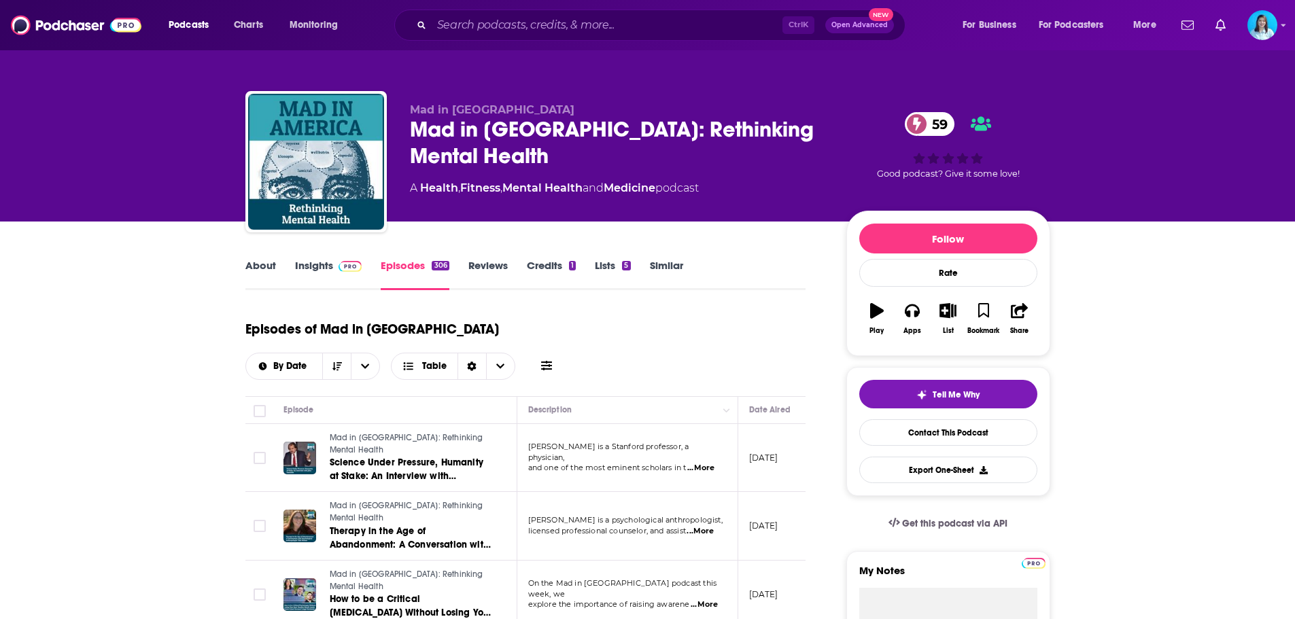
click at [330, 268] on link "Insights" at bounding box center [328, 274] width 67 height 31
